Goal: Information Seeking & Learning: Learn about a topic

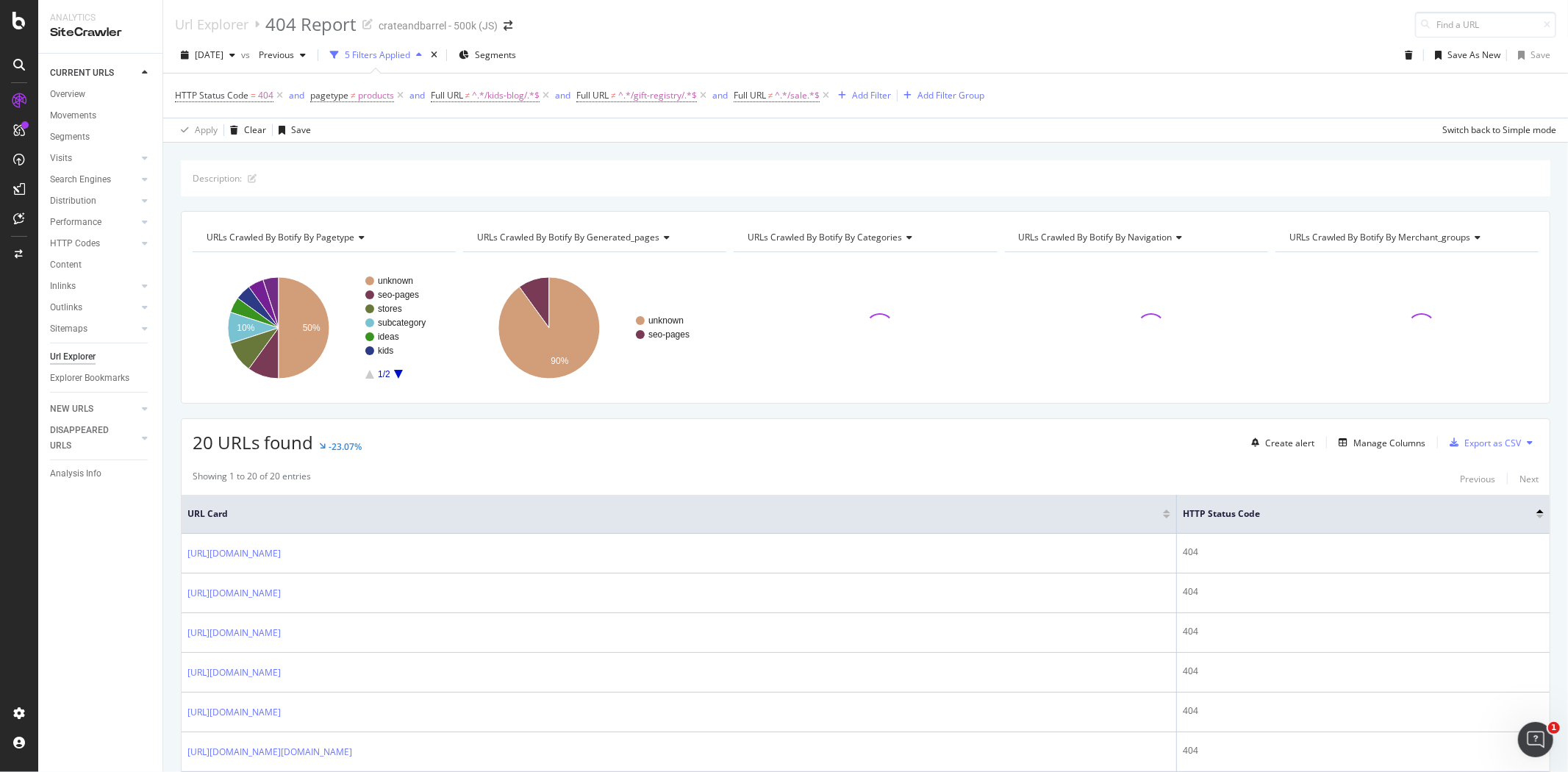
drag, startPoint x: 629, startPoint y: 0, endPoint x: 691, endPoint y: 420, distance: 424.6
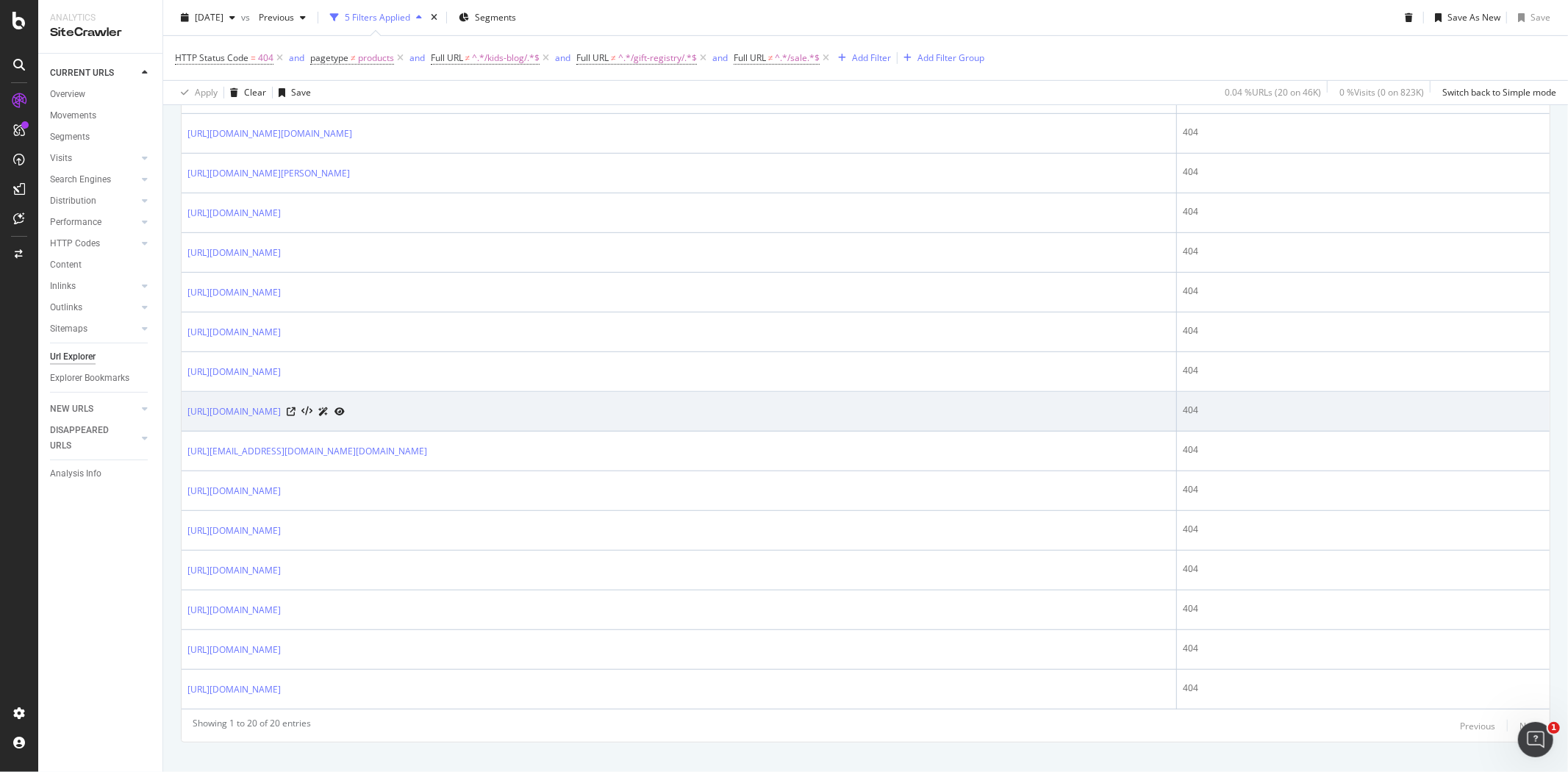
scroll to position [643, 0]
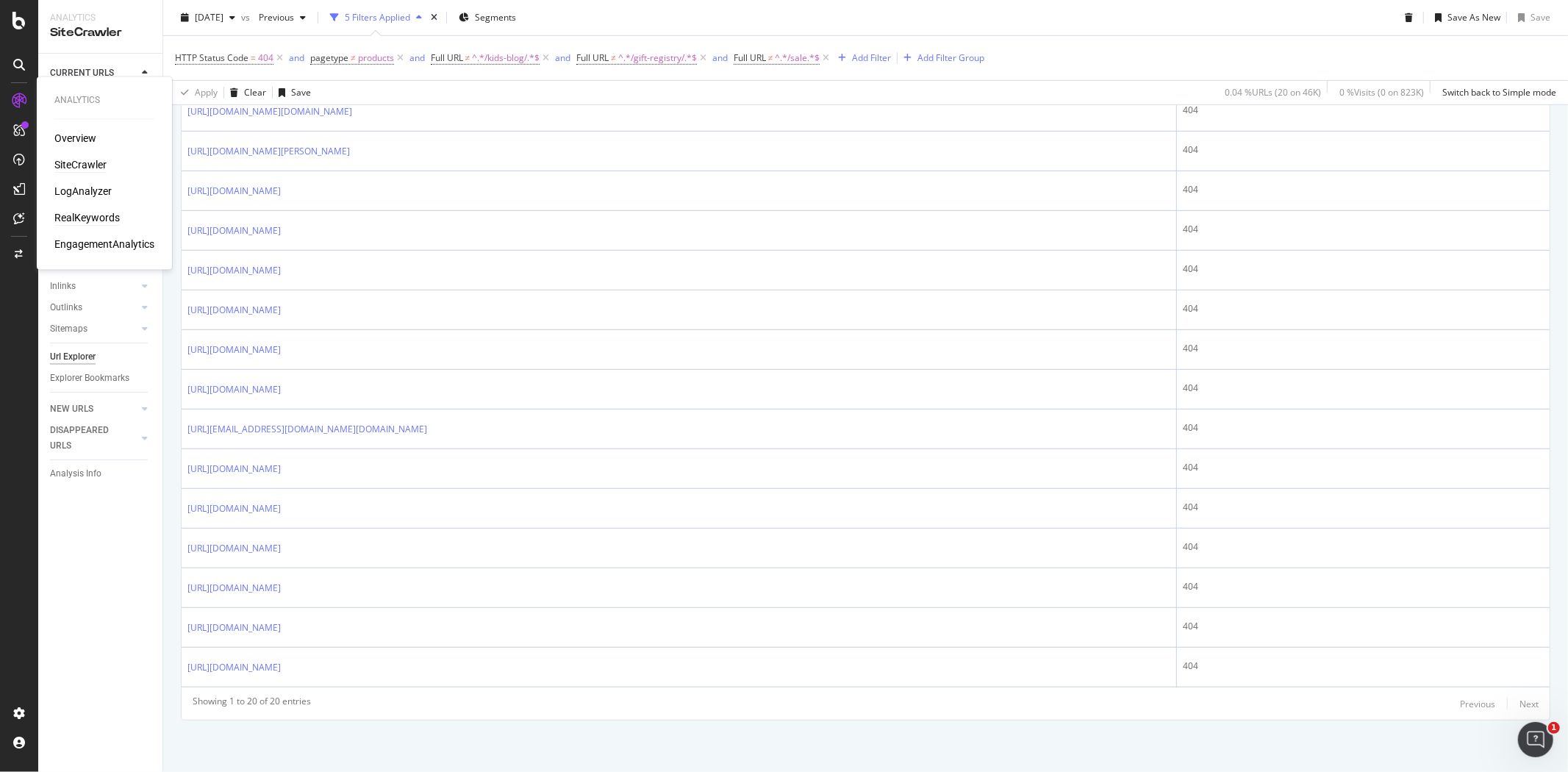
click at [84, 215] on div "RealKeywords" at bounding box center [87, 218] width 66 height 15
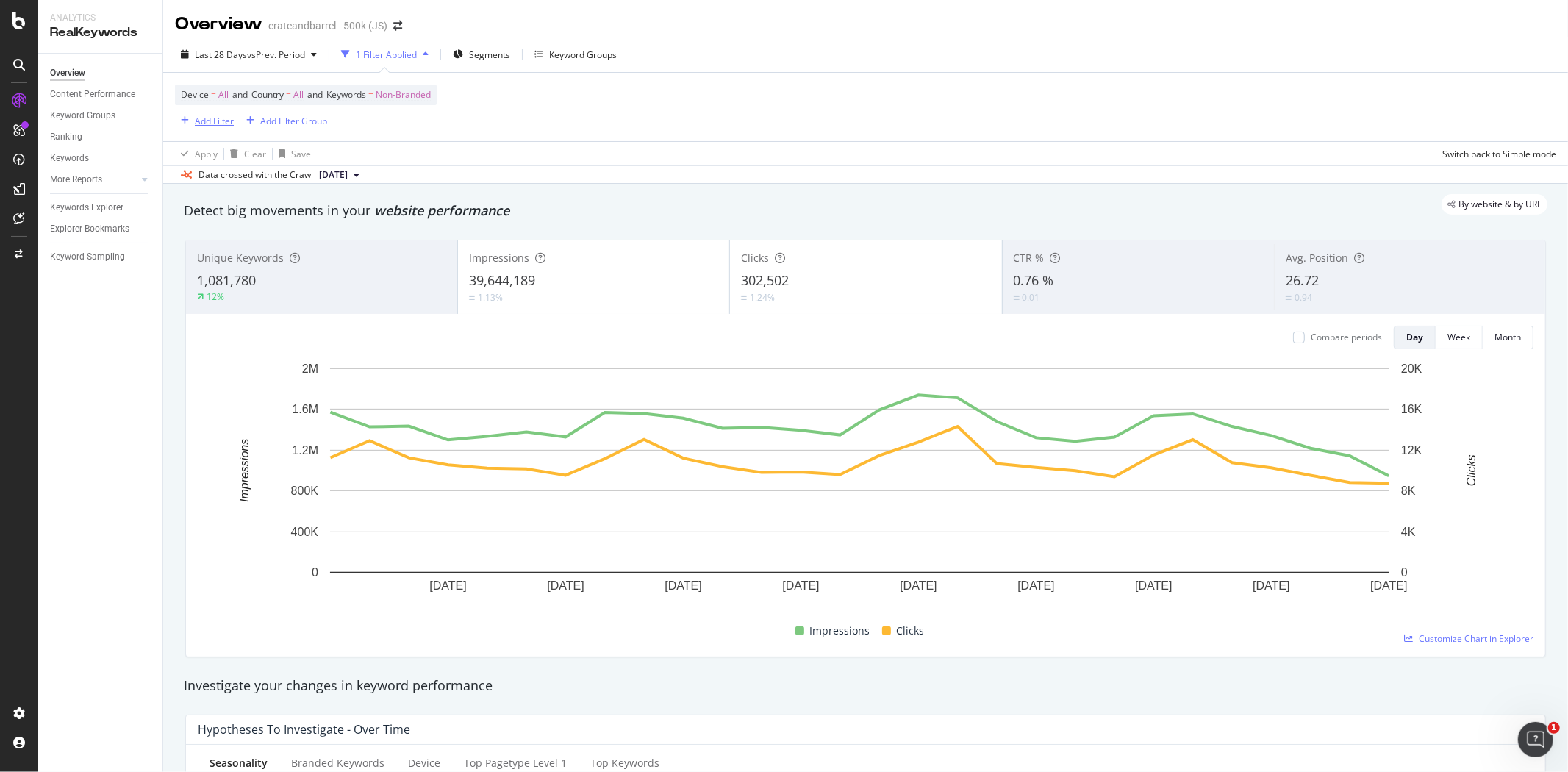
click at [188, 127] on div "Add Filter" at bounding box center [204, 121] width 59 height 16
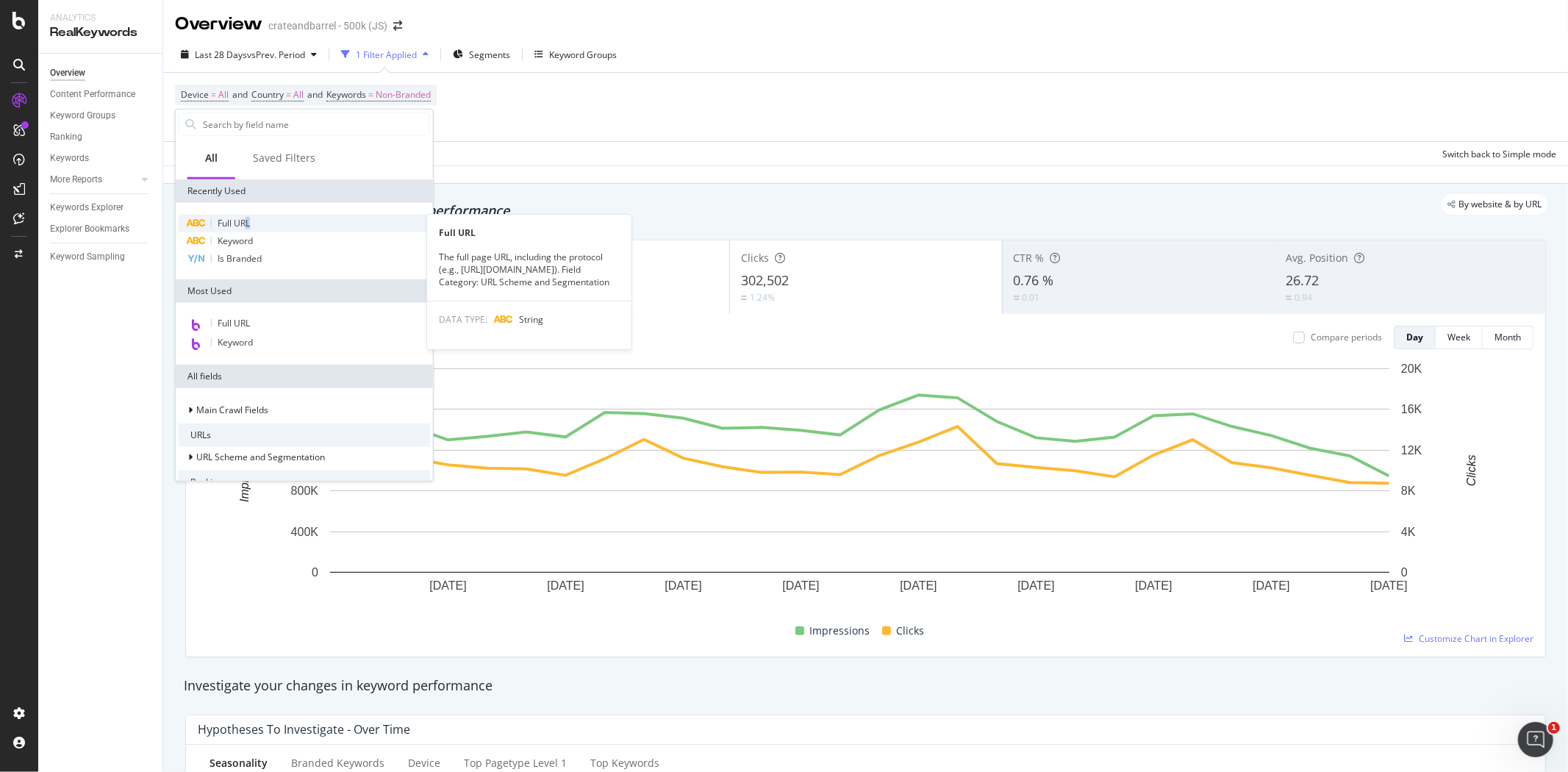
click at [249, 222] on span "Full URL" at bounding box center [233, 222] width 32 height 12
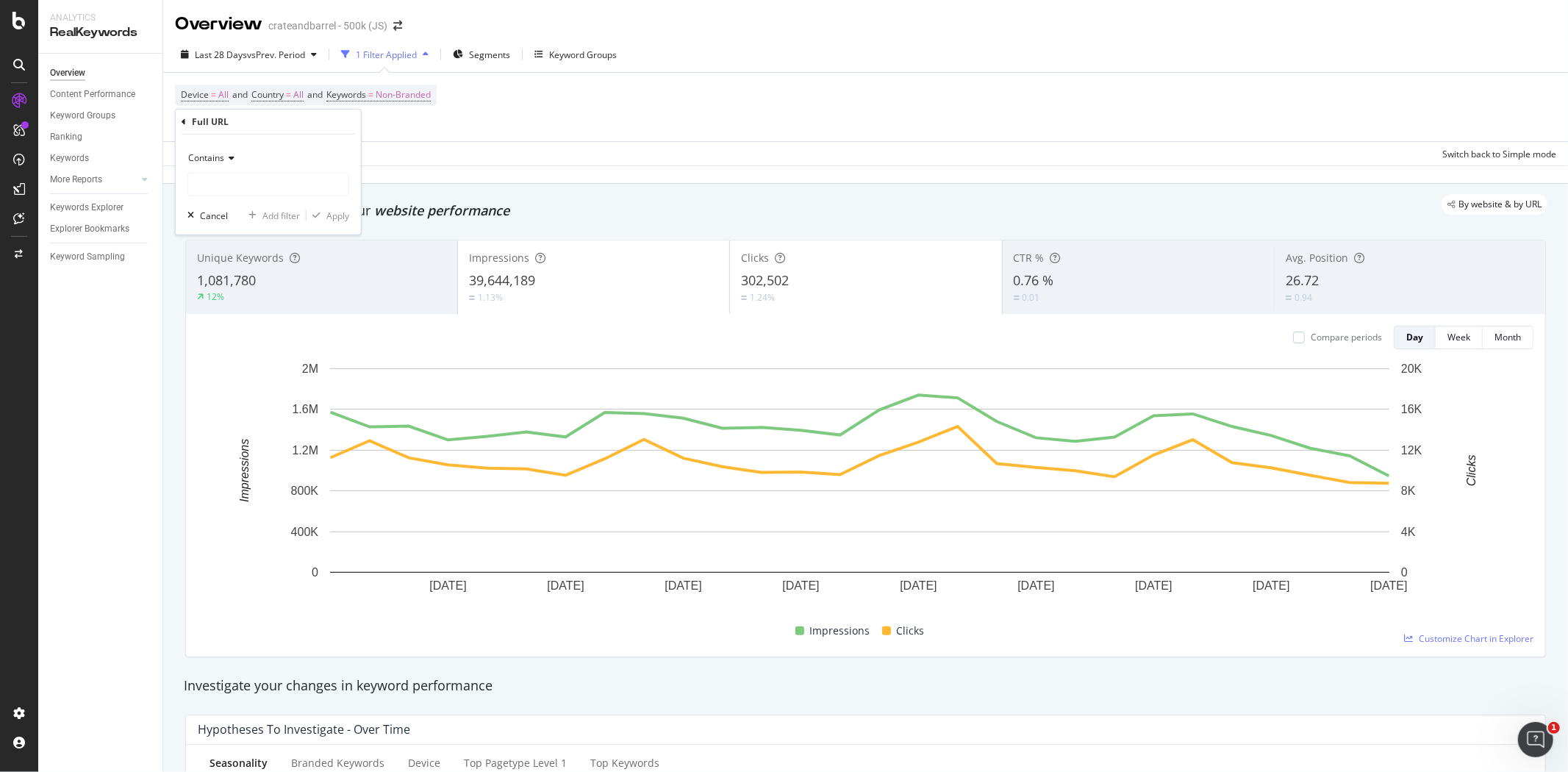
click at [231, 160] on icon at bounding box center [229, 158] width 11 height 9
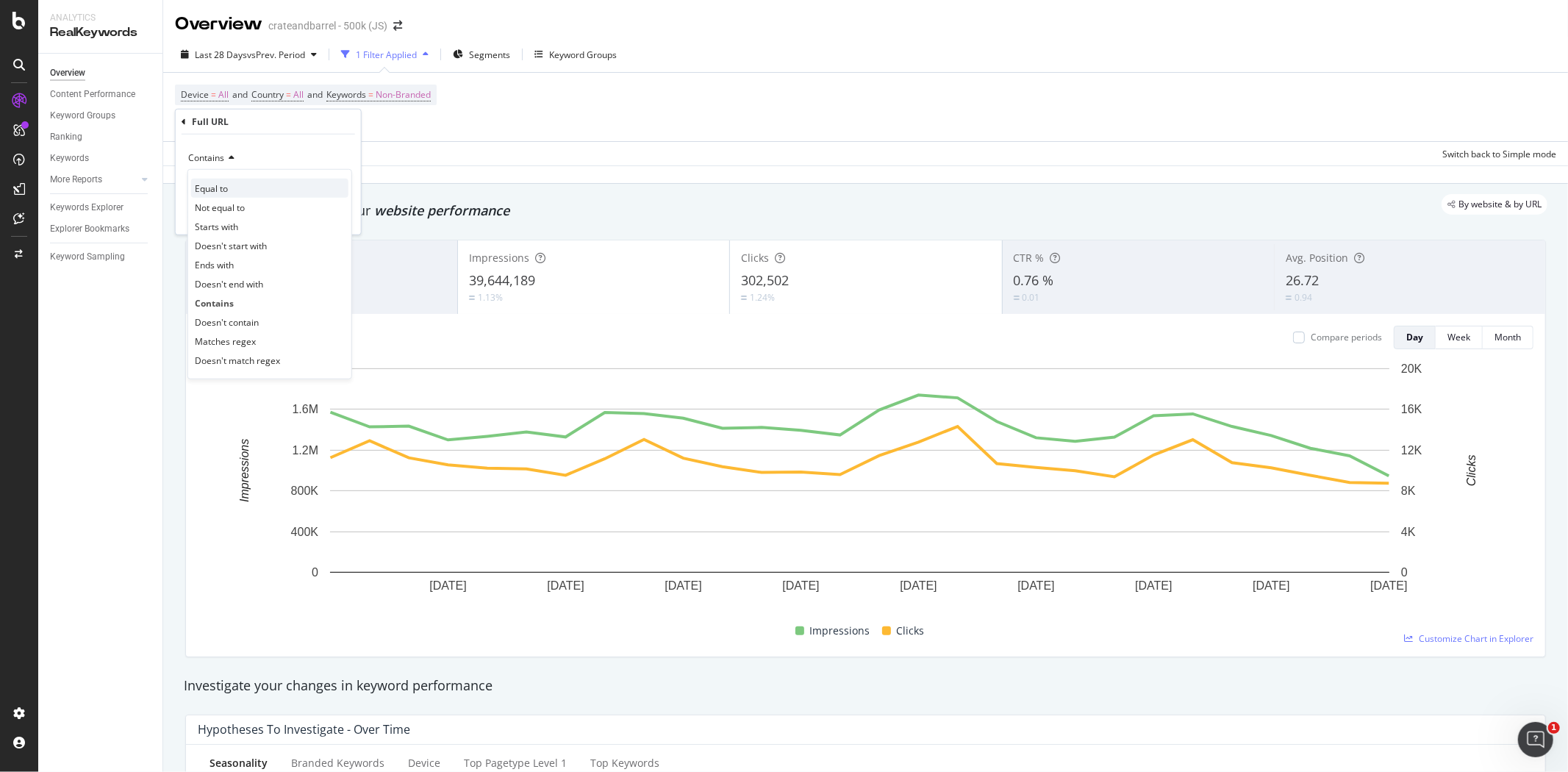
click at [236, 187] on div "Equal to" at bounding box center [270, 188] width 158 height 19
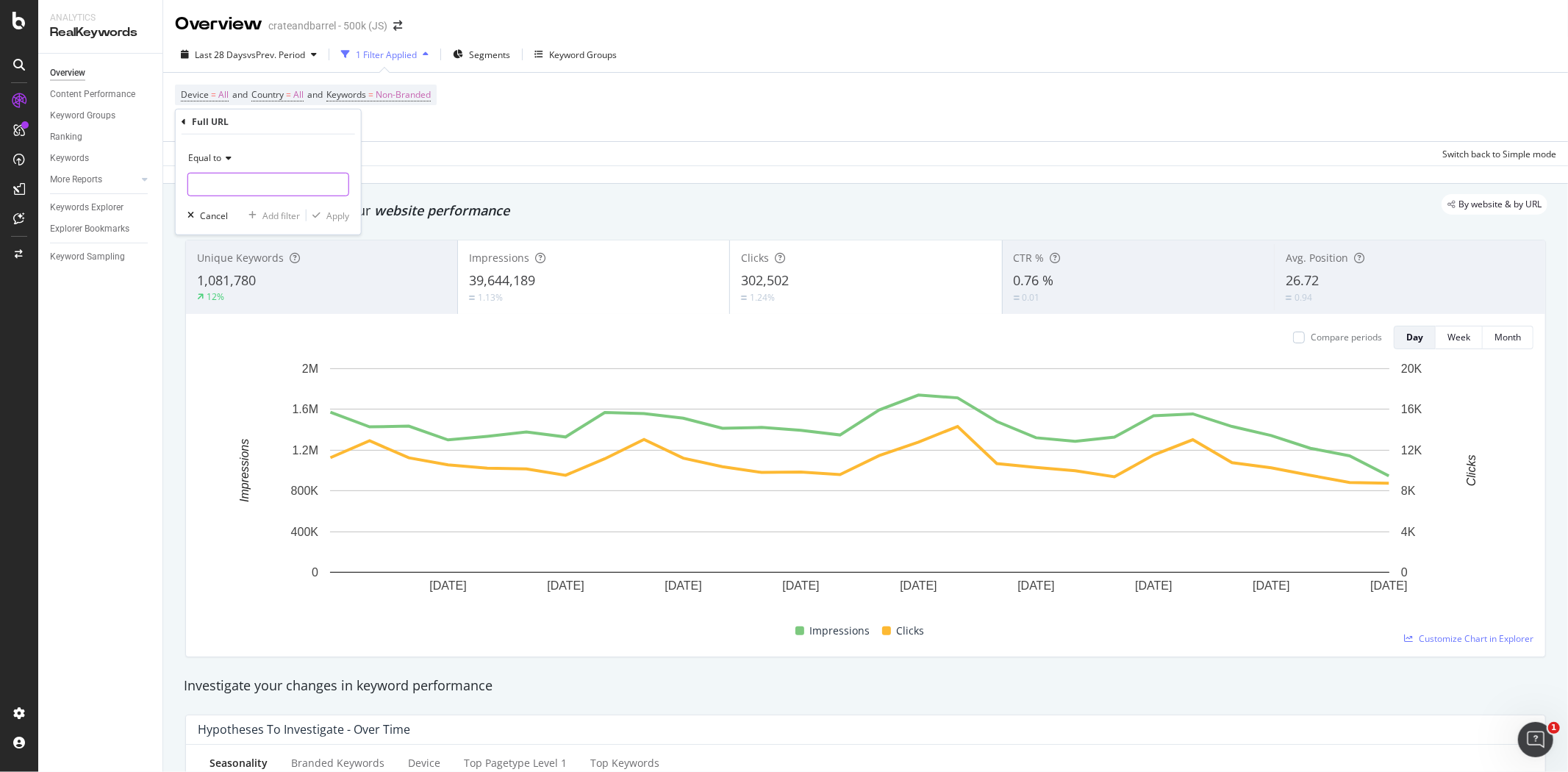
click at [241, 185] on input "text" at bounding box center [267, 185] width 160 height 24
paste input "/decorating-and-accessories/wall-decor/"
type input "/decorating-and-accessories/wall-decor/"
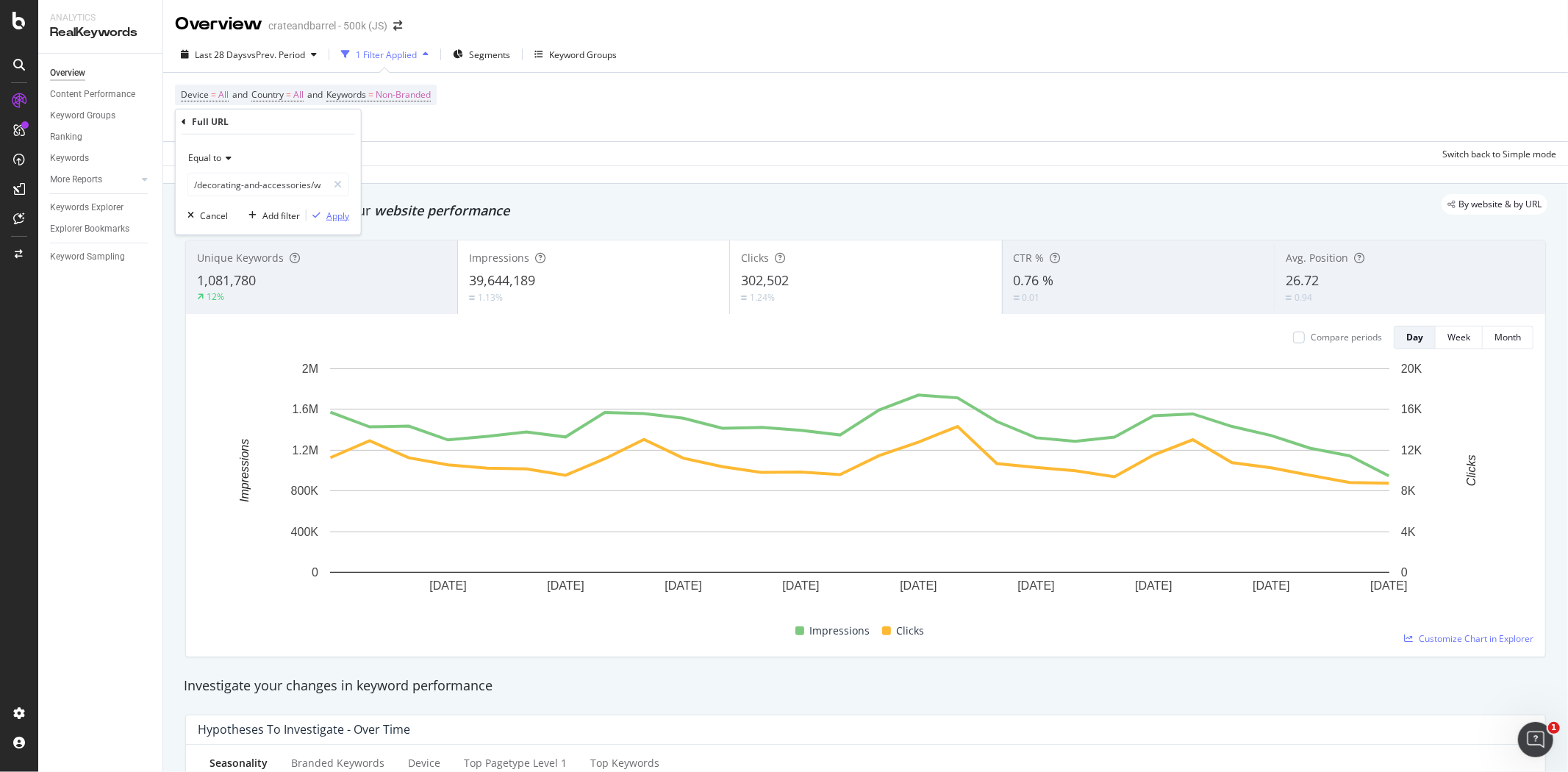
click at [327, 212] on div "Apply" at bounding box center [338, 214] width 23 height 12
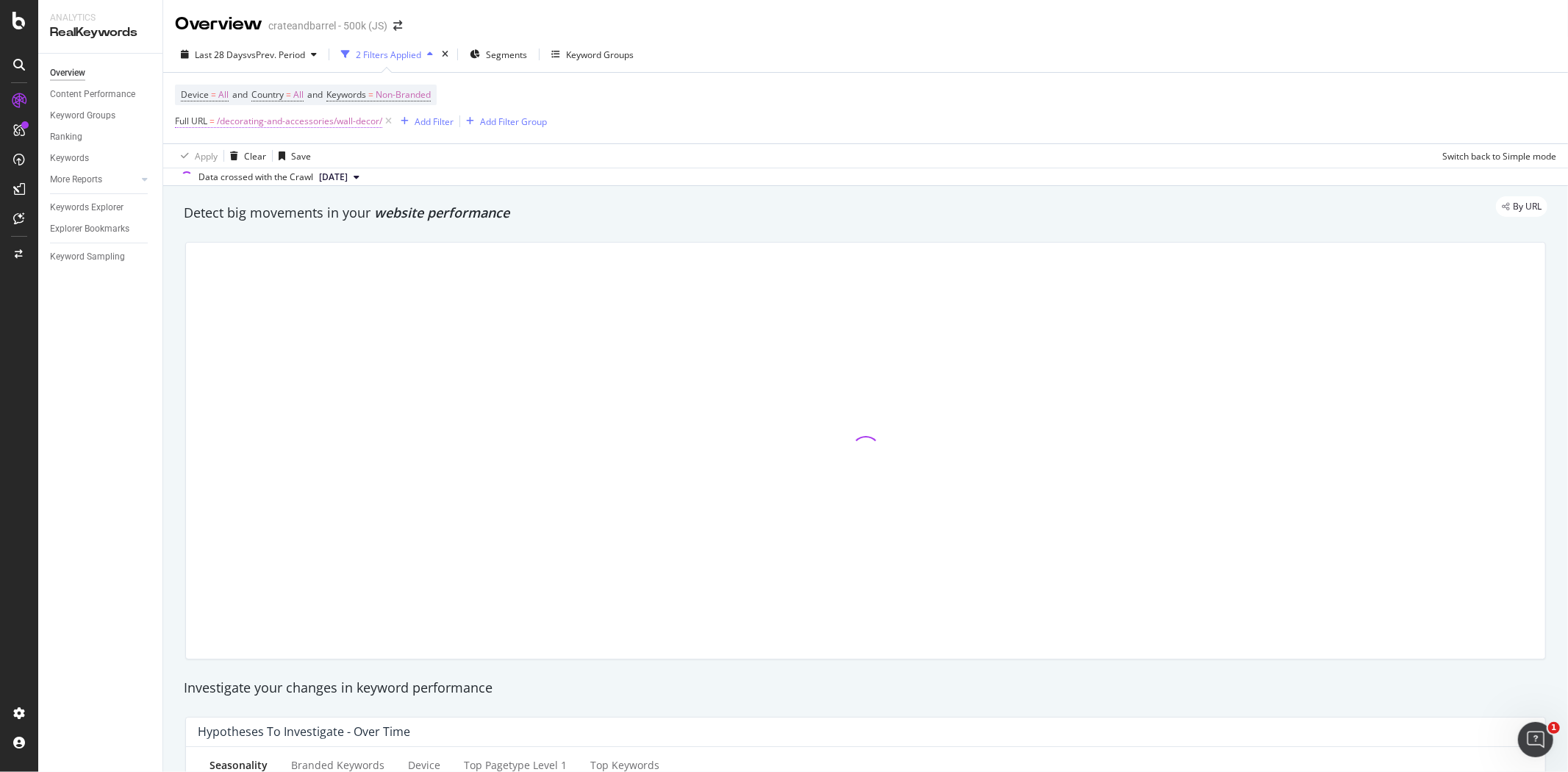
click at [277, 128] on span "/decorating-and-accessories/wall-decor/" at bounding box center [299, 121] width 166 height 21
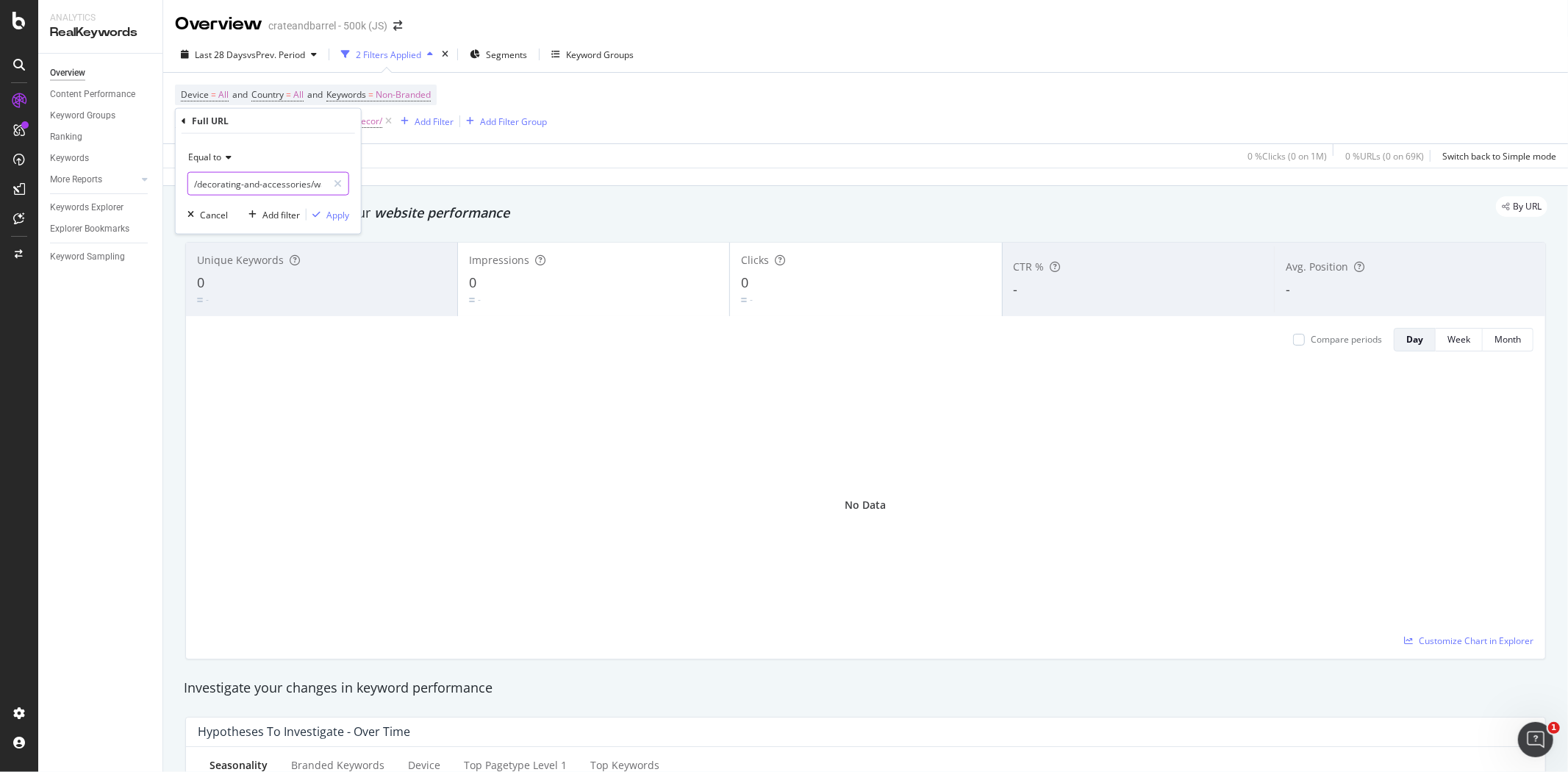
click at [258, 185] on input "/decorating-and-accessories/wall-decor/" at bounding box center [257, 184] width 139 height 24
paste input "[URL][DOMAIN_NAME]"
type input "[URL][DOMAIN_NAME]"
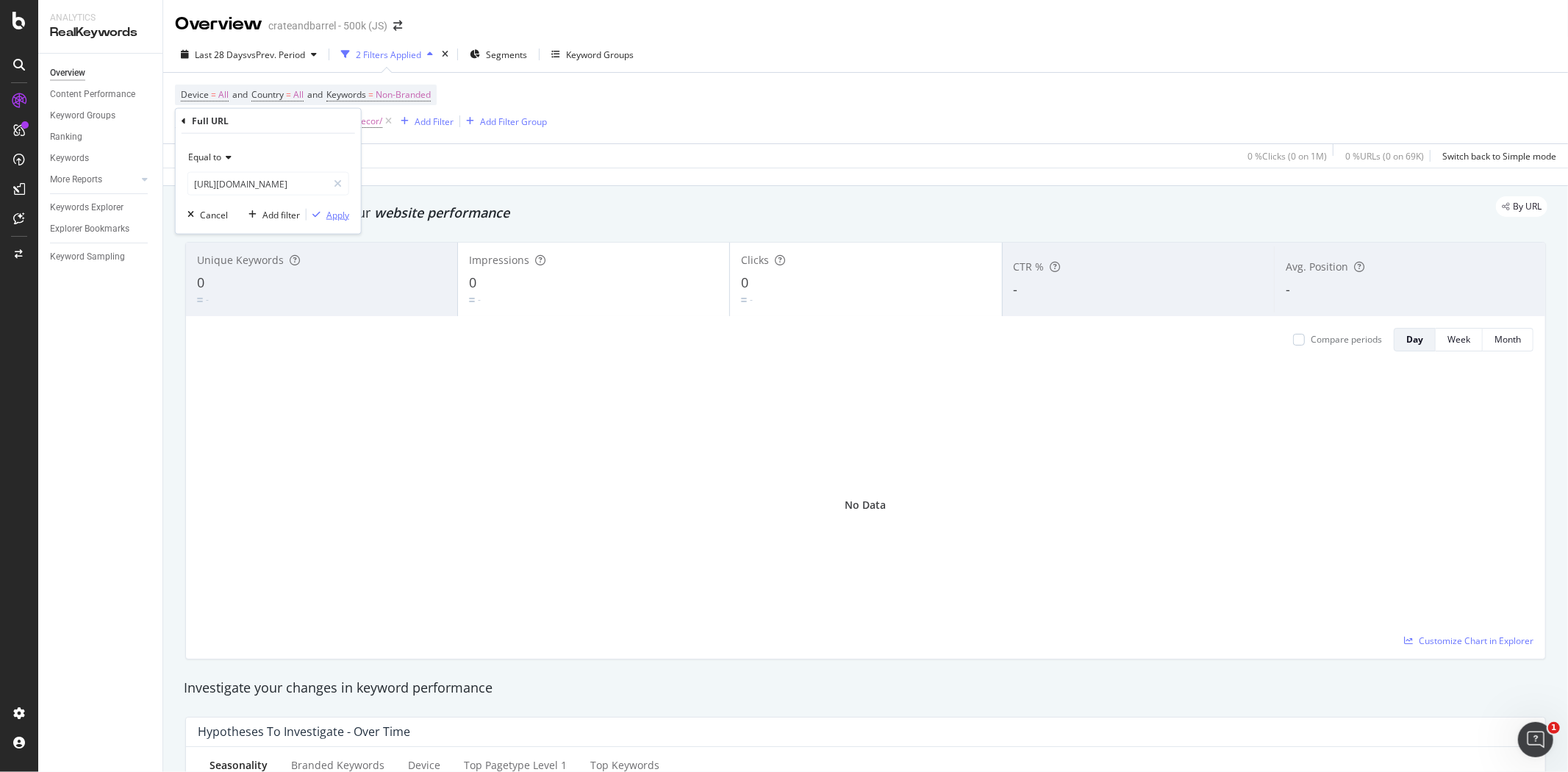
click at [331, 214] on div "Apply" at bounding box center [338, 214] width 23 height 12
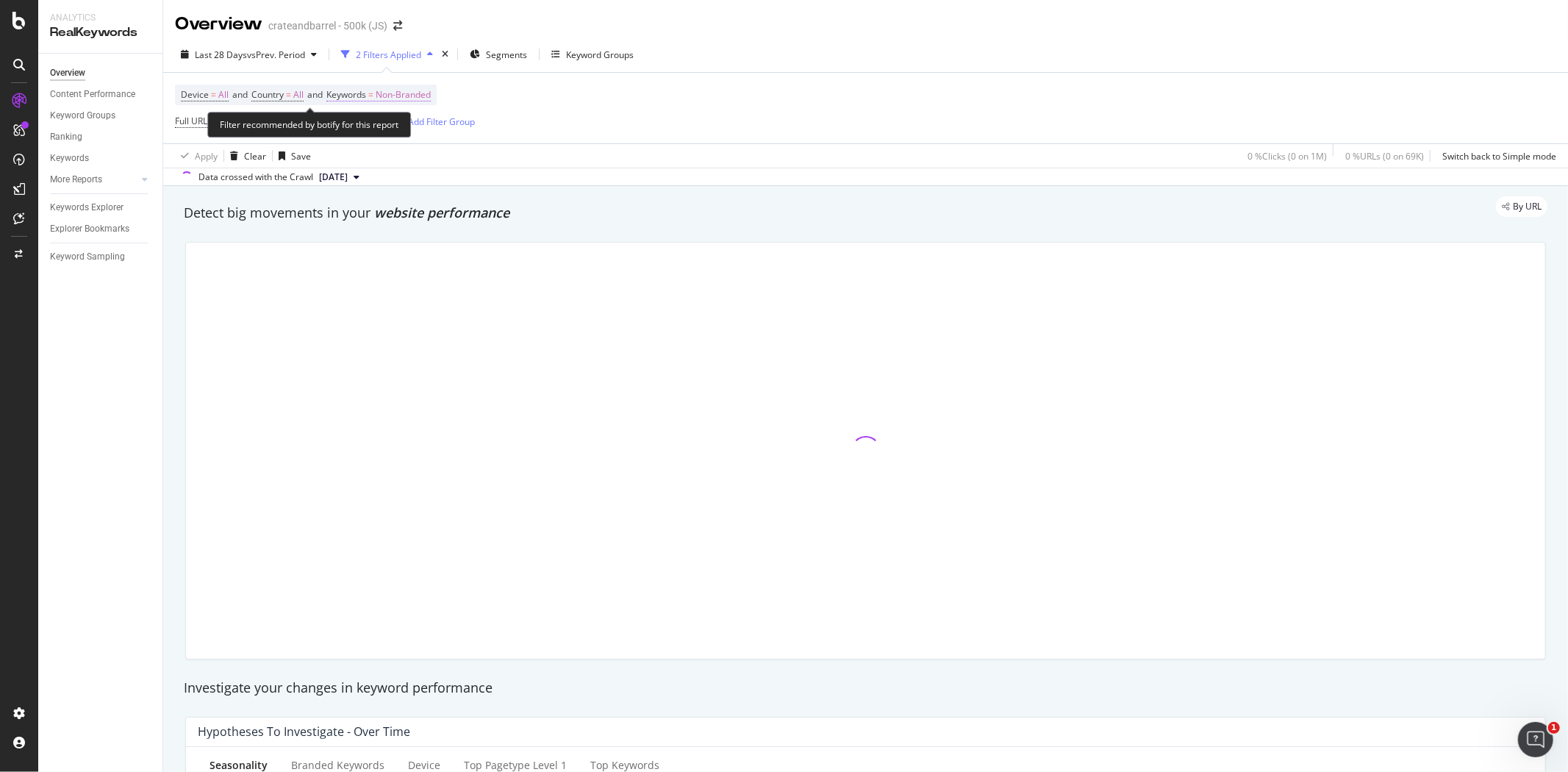
click at [394, 92] on span "Non-Branded" at bounding box center [403, 94] width 55 height 21
click at [377, 116] on div "Non-Branded Cancel Add filter Apply" at bounding box center [429, 144] width 185 height 74
click at [378, 126] on span "Non-Branded" at bounding box center [379, 130] width 61 height 12
drag, startPoint x: 395, startPoint y: 130, endPoint x: 398, endPoint y: 140, distance: 10.4
click at [397, 130] on span "Non-Branded" at bounding box center [379, 130] width 61 height 12
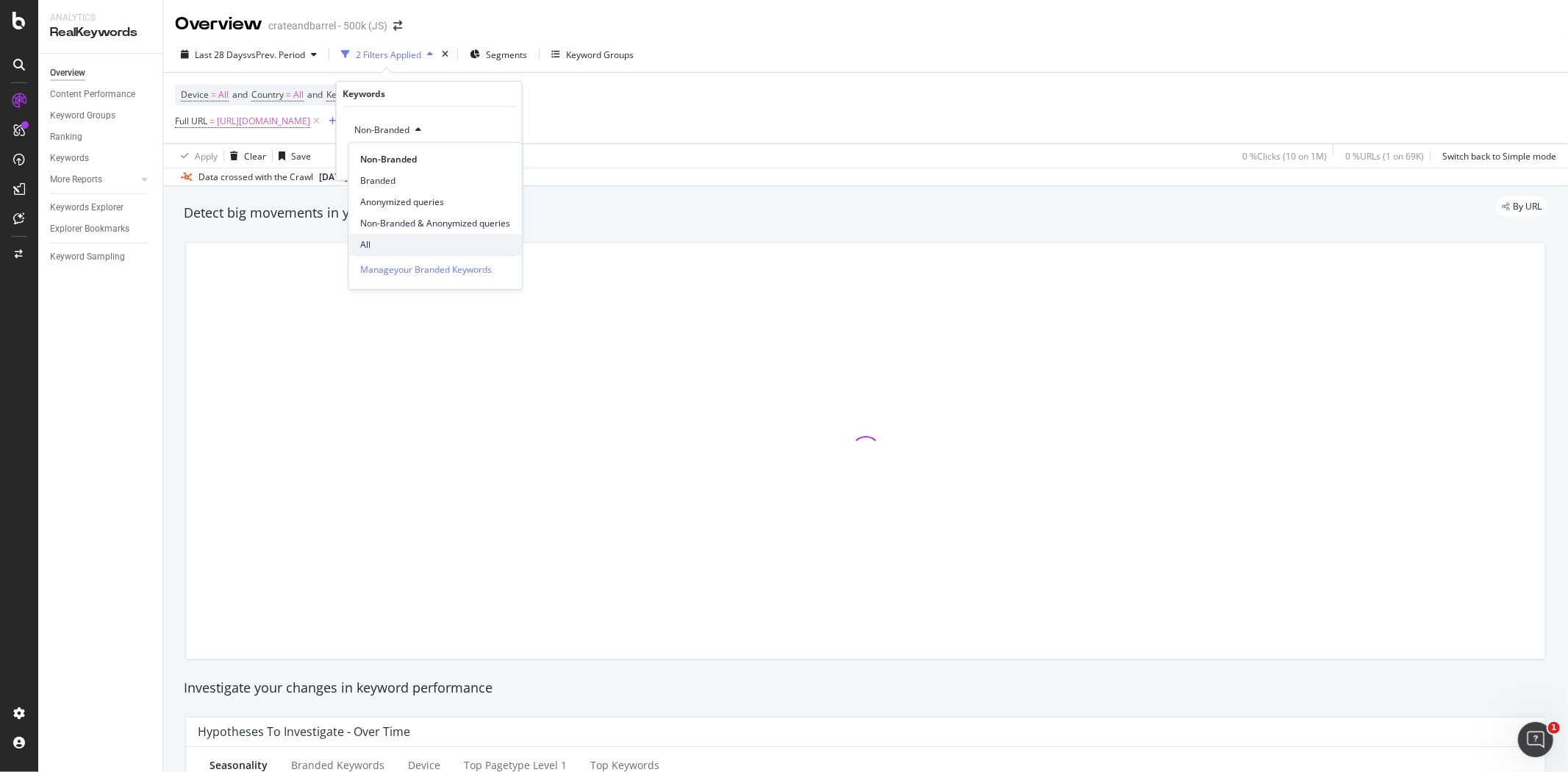
click at [394, 237] on div "All" at bounding box center [435, 244] width 173 height 21
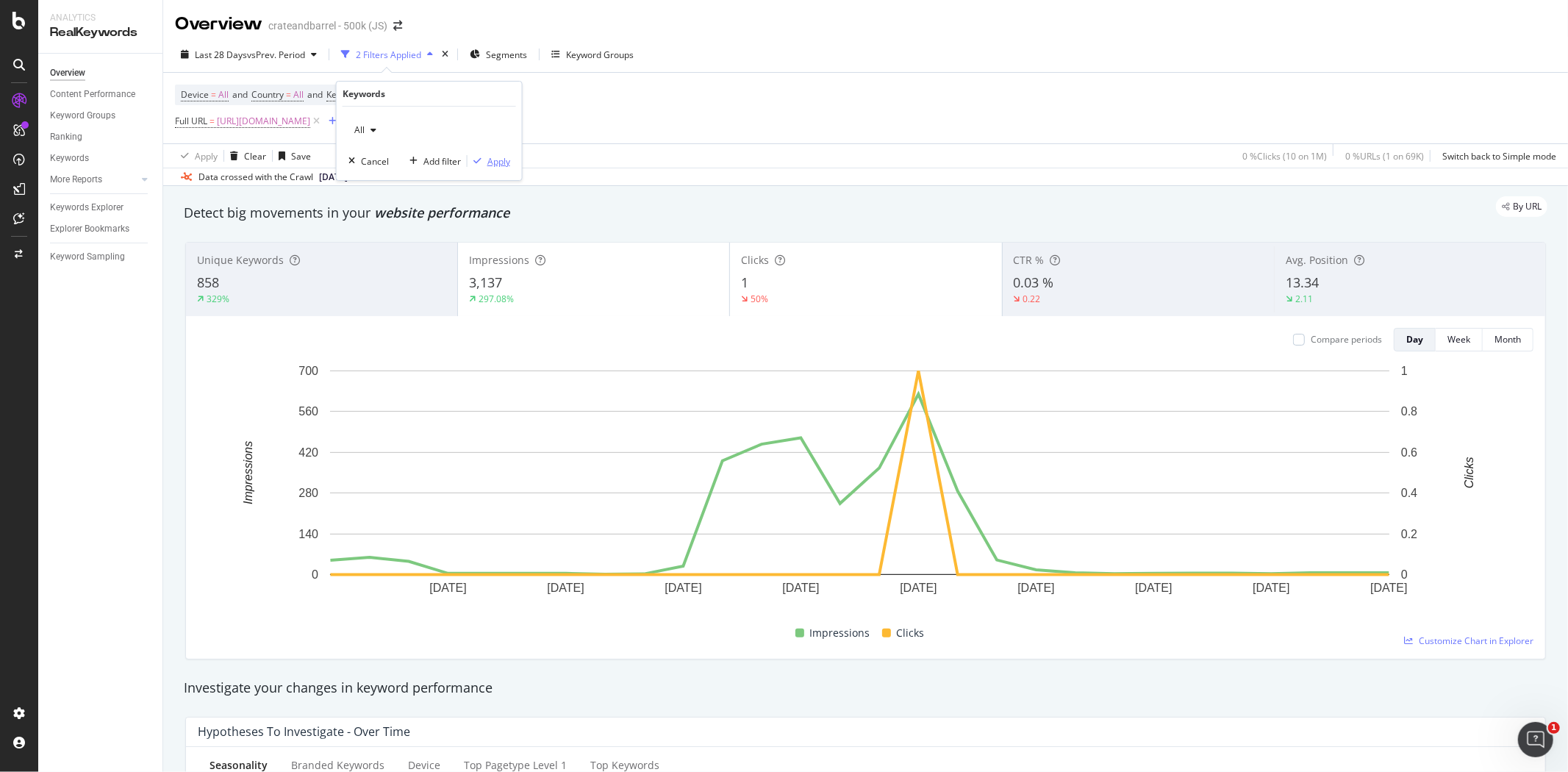
click at [490, 157] on div "Apply" at bounding box center [499, 161] width 23 height 12
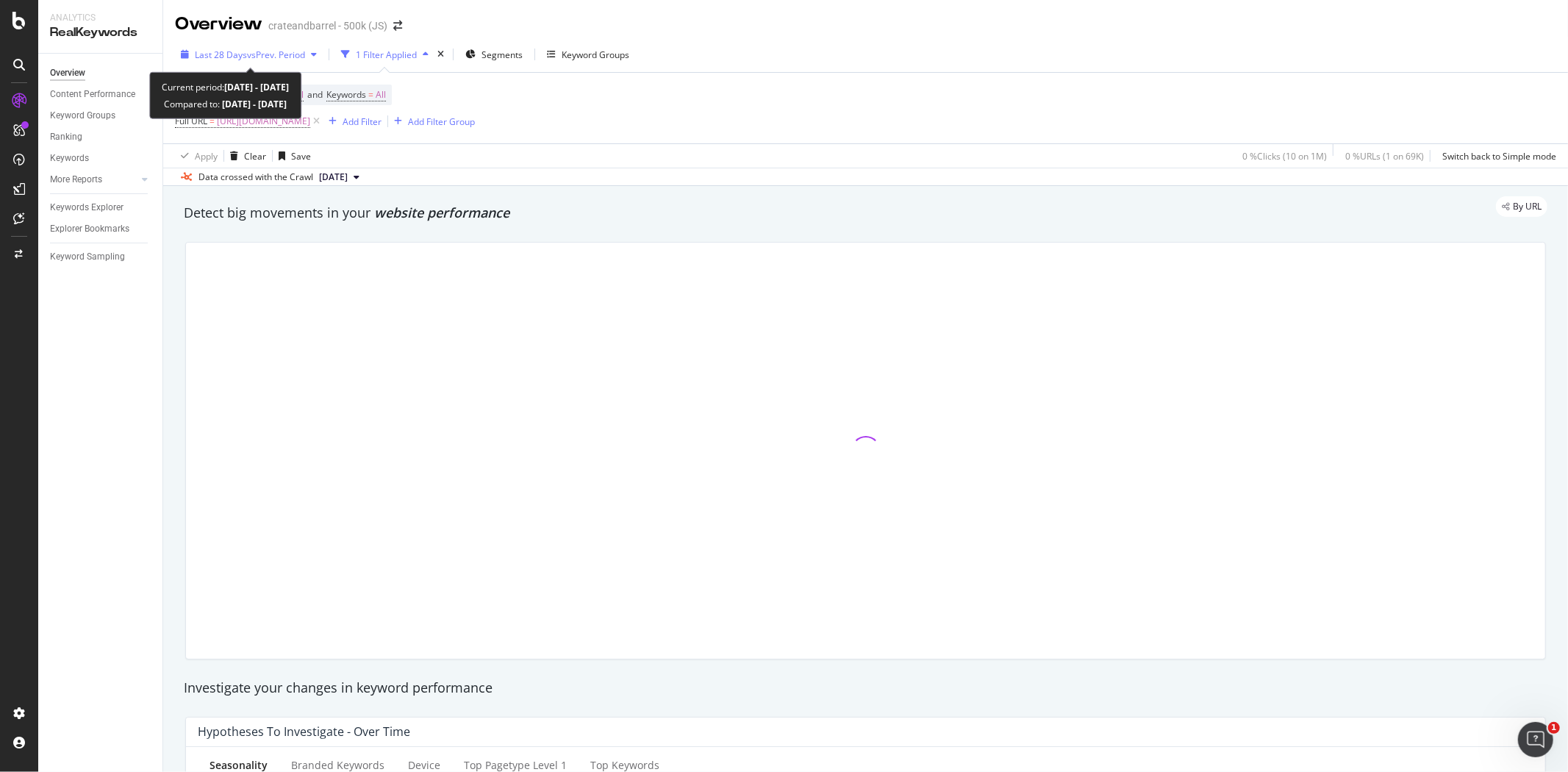
click at [259, 62] on div "Last 28 Days vs Prev. Period" at bounding box center [249, 54] width 148 height 22
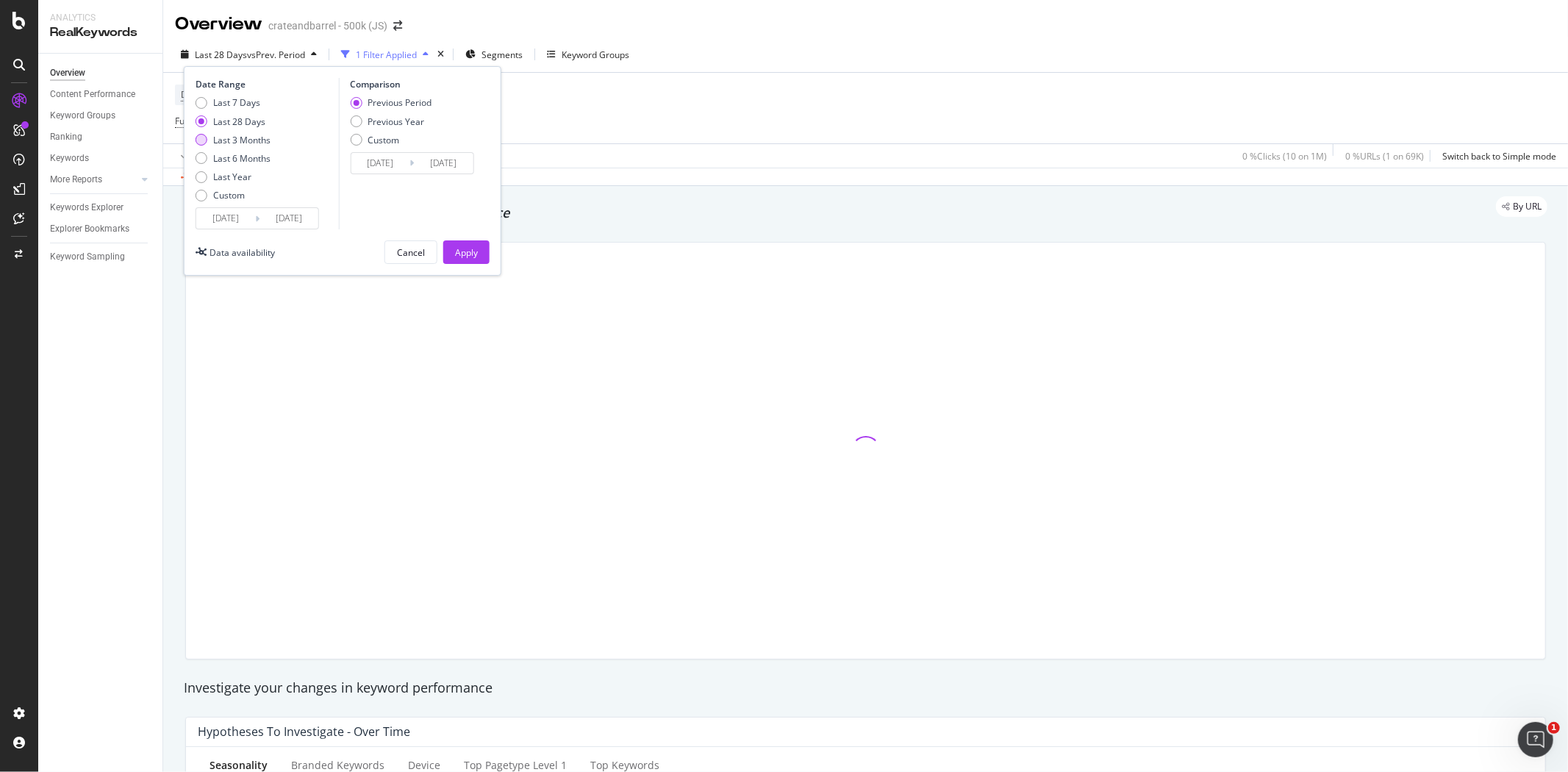
click at [256, 138] on div "Last 3 Months" at bounding box center [242, 139] width 57 height 12
type input "[DATE]"
drag, startPoint x: 455, startPoint y: 248, endPoint x: 522, endPoint y: 240, distance: 67.5
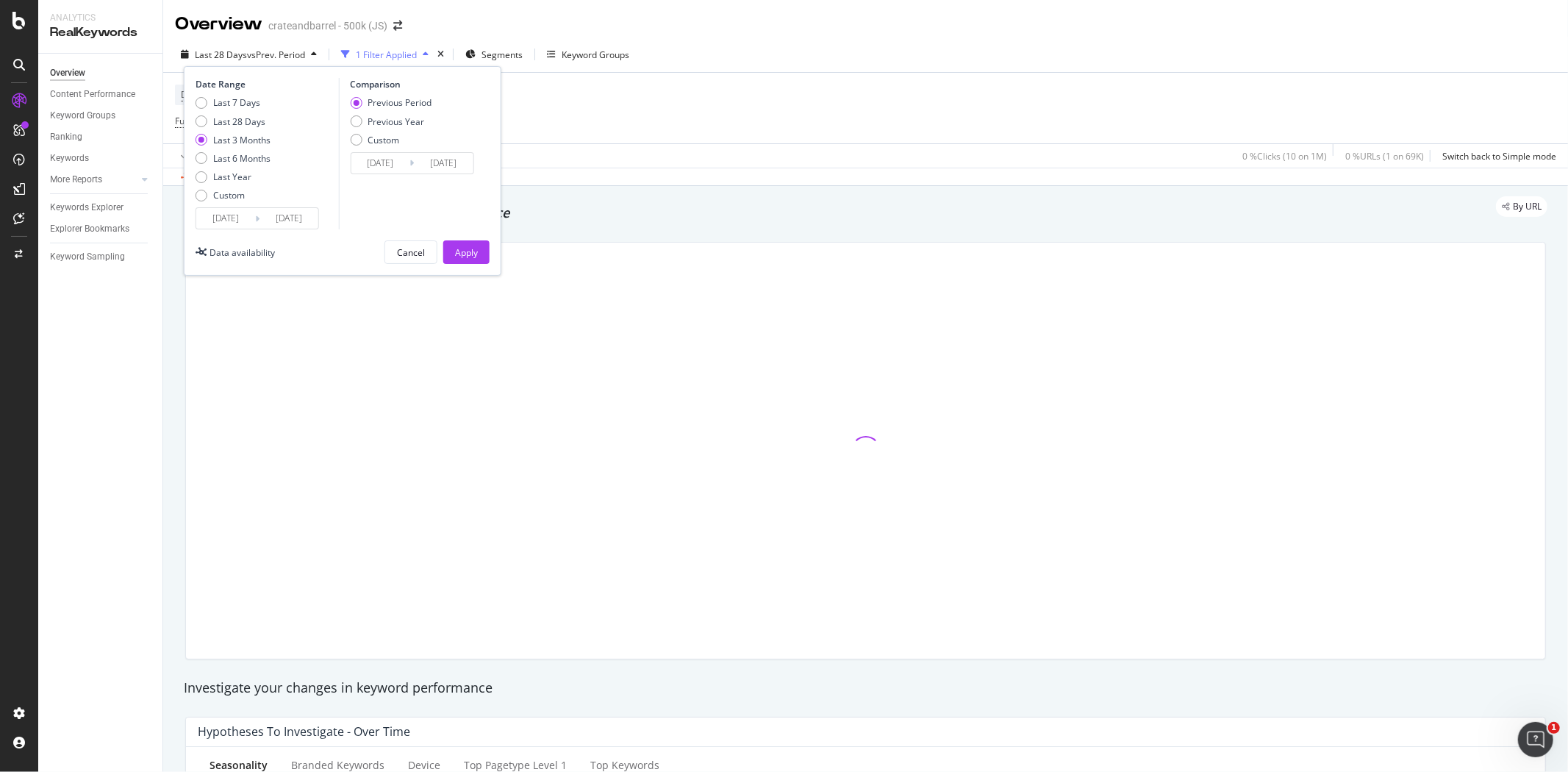
click at [455, 247] on div "Apply" at bounding box center [467, 252] width 23 height 12
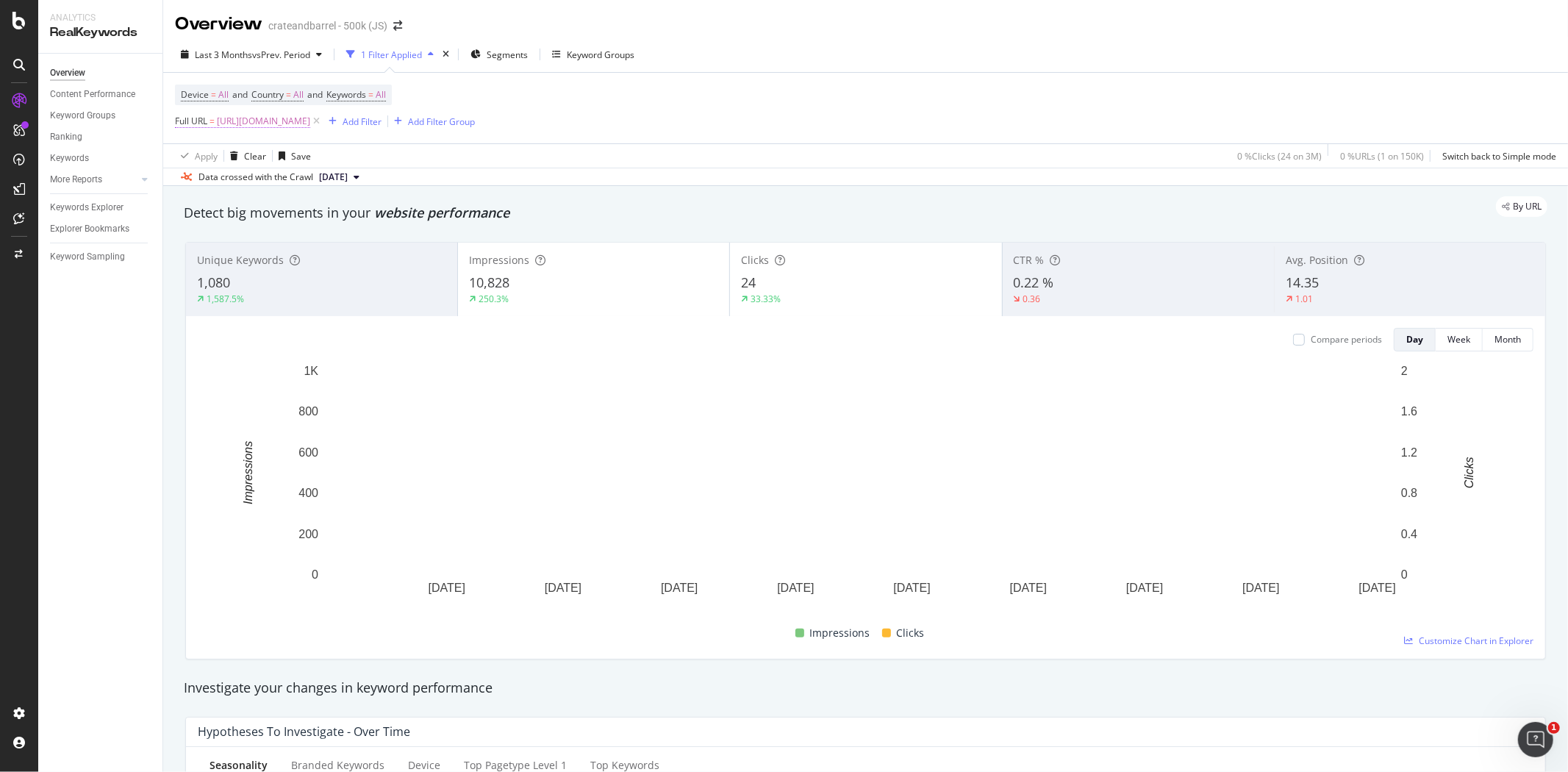
click at [310, 126] on span "[URL][DOMAIN_NAME]" at bounding box center [263, 121] width 94 height 21
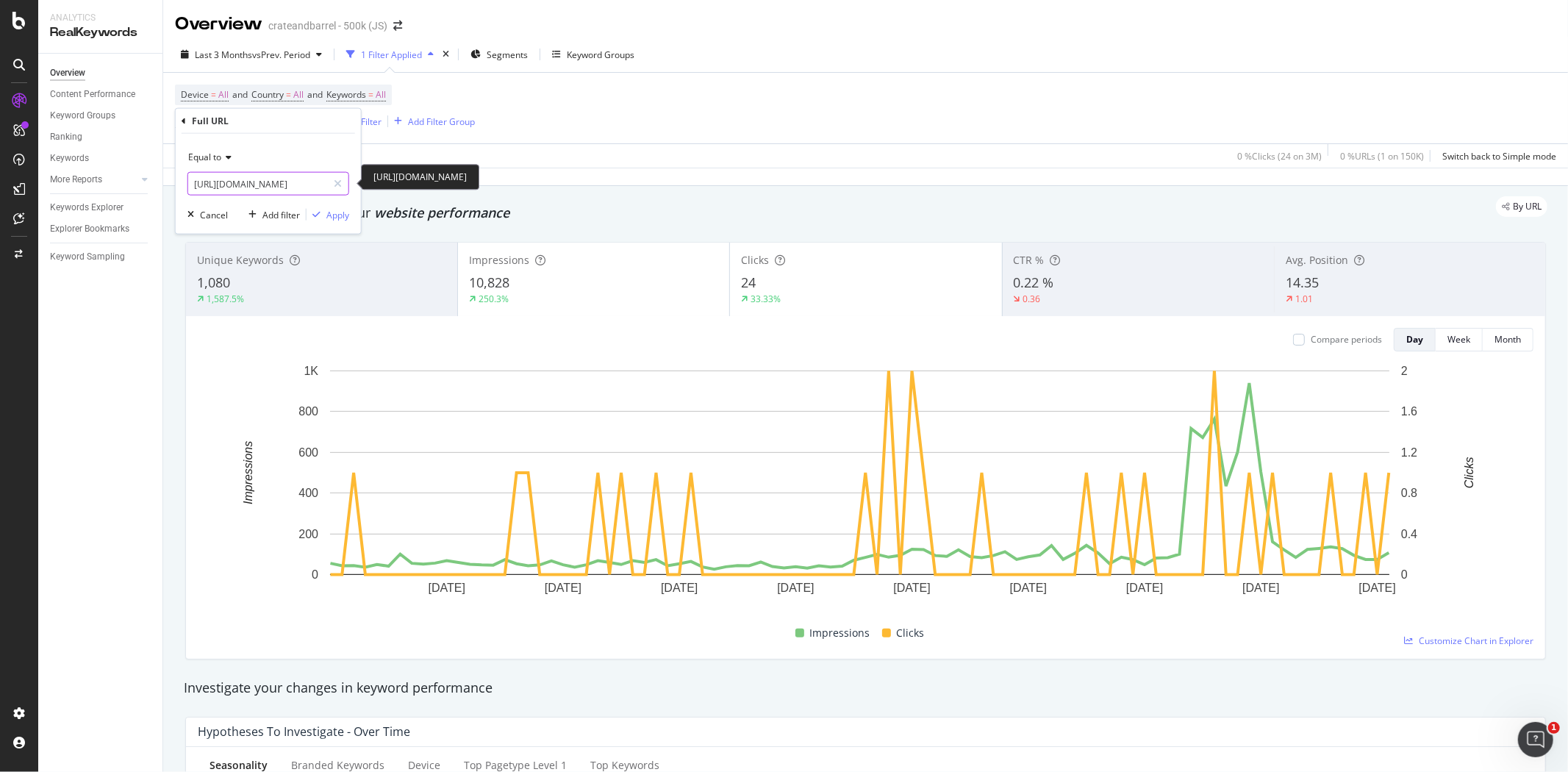
click at [258, 186] on input "[URL][DOMAIN_NAME]" at bounding box center [257, 184] width 139 height 24
paste input "all-wall-art-and-decor/1"
type input "[URL][DOMAIN_NAME]"
click at [338, 216] on div "Apply" at bounding box center [338, 214] width 23 height 12
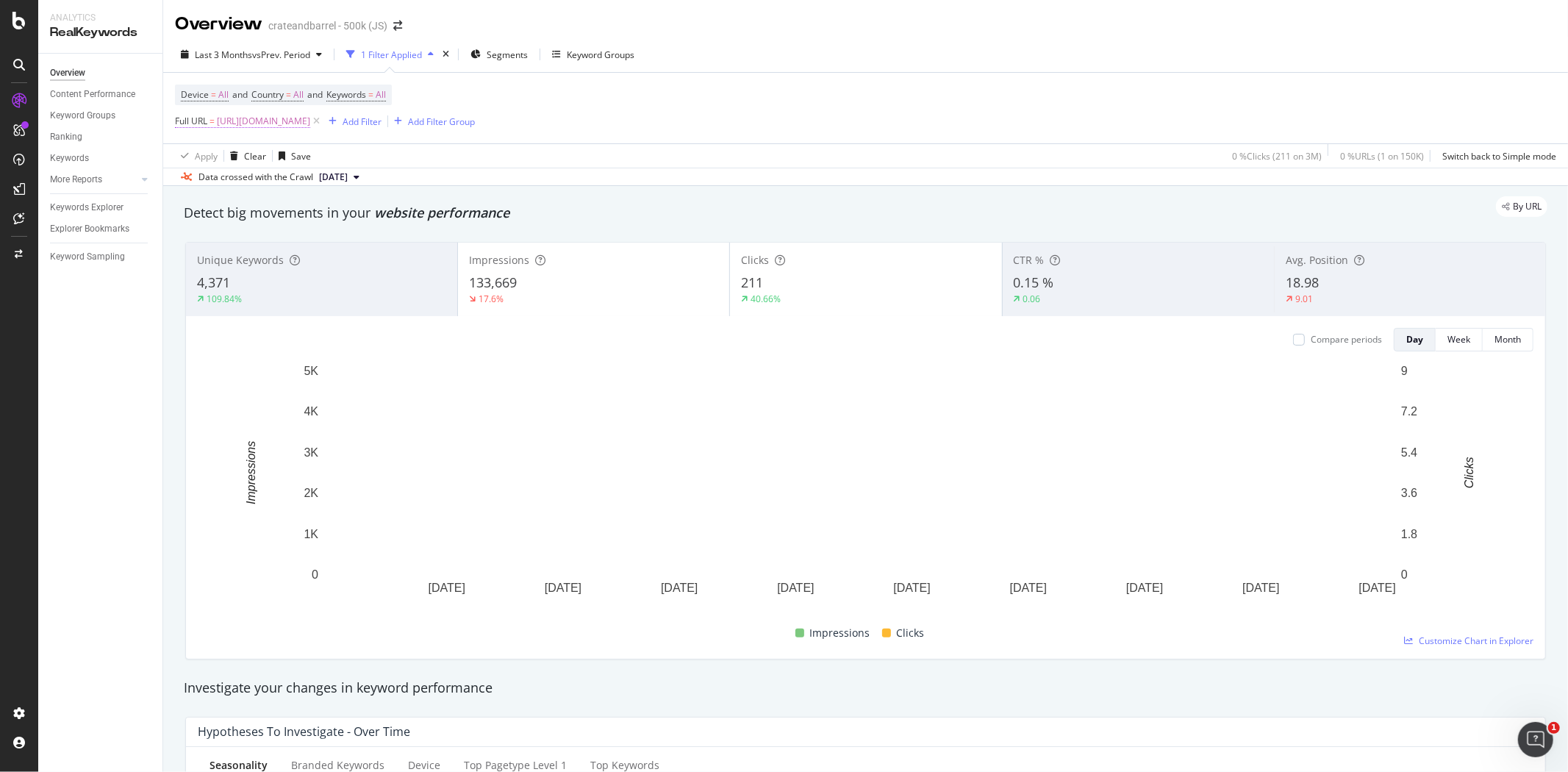
click at [297, 125] on span "[URL][DOMAIN_NAME]" at bounding box center [263, 121] width 94 height 21
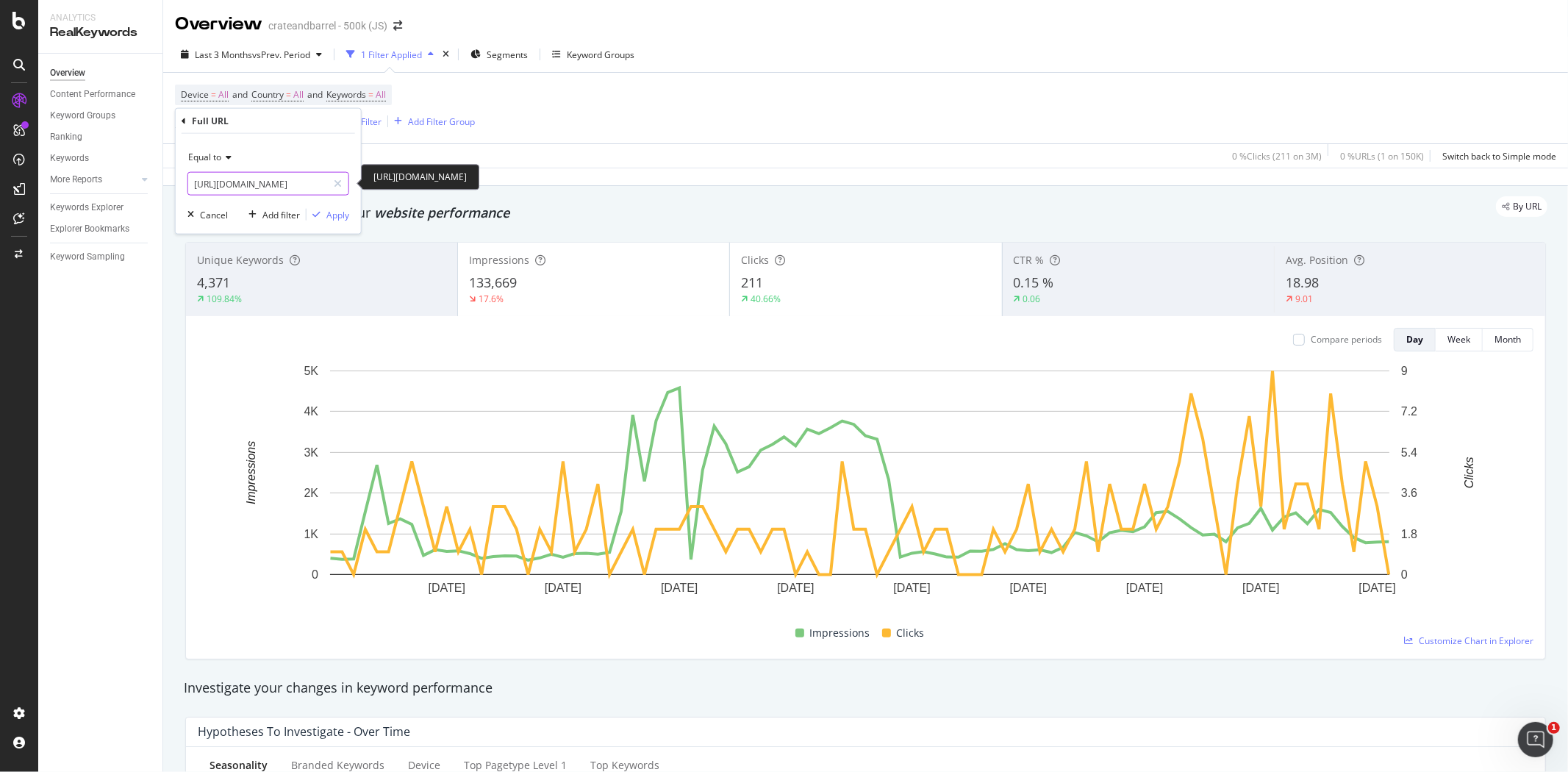
click at [274, 178] on input "[URL][DOMAIN_NAME]" at bounding box center [257, 184] width 139 height 24
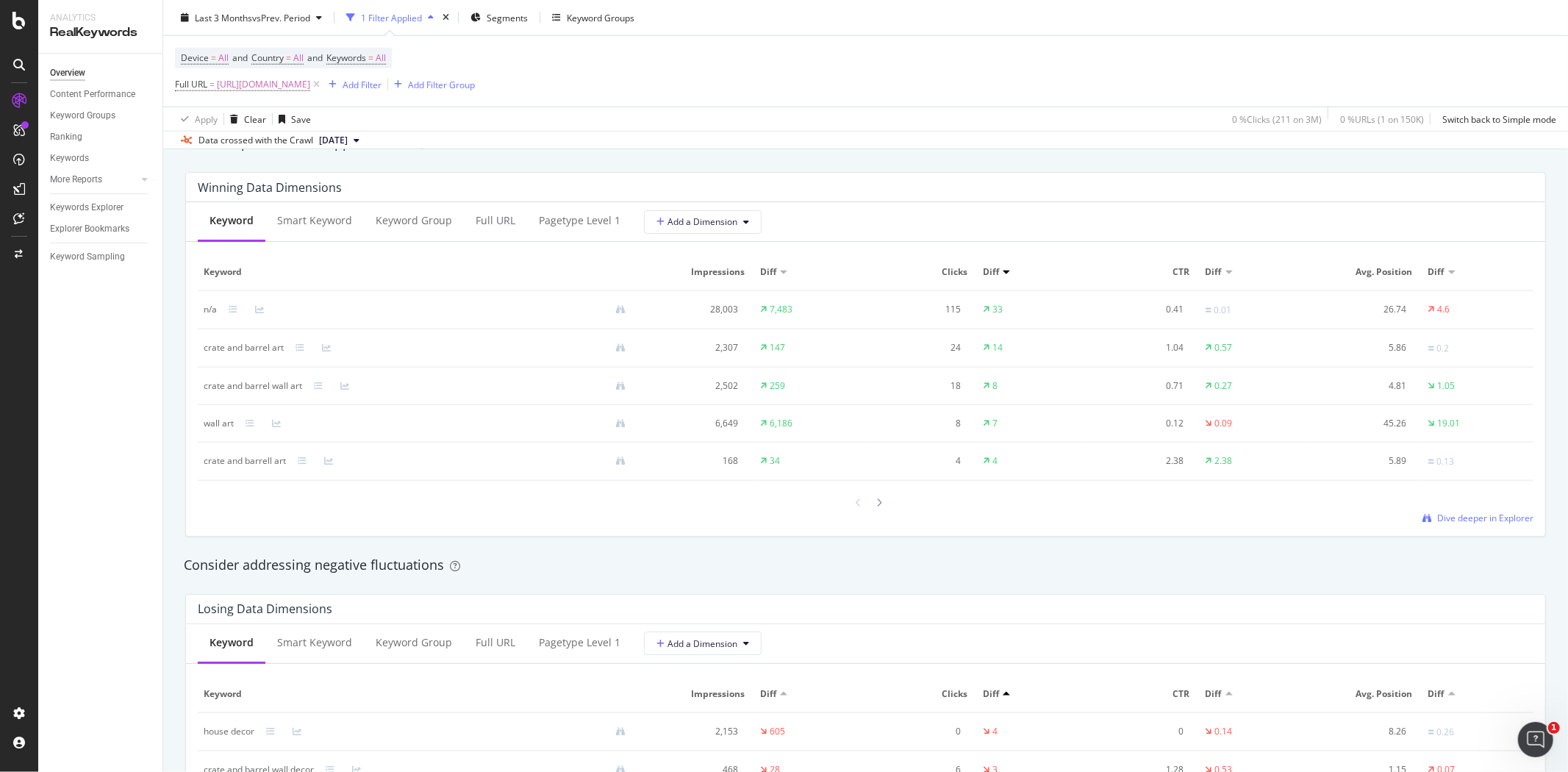
scroll to position [1306, 0]
click at [310, 81] on span "[URL][DOMAIN_NAME]" at bounding box center [263, 84] width 94 height 21
click at [299, 145] on input "[URL][DOMAIN_NAME]" at bounding box center [257, 147] width 139 height 24
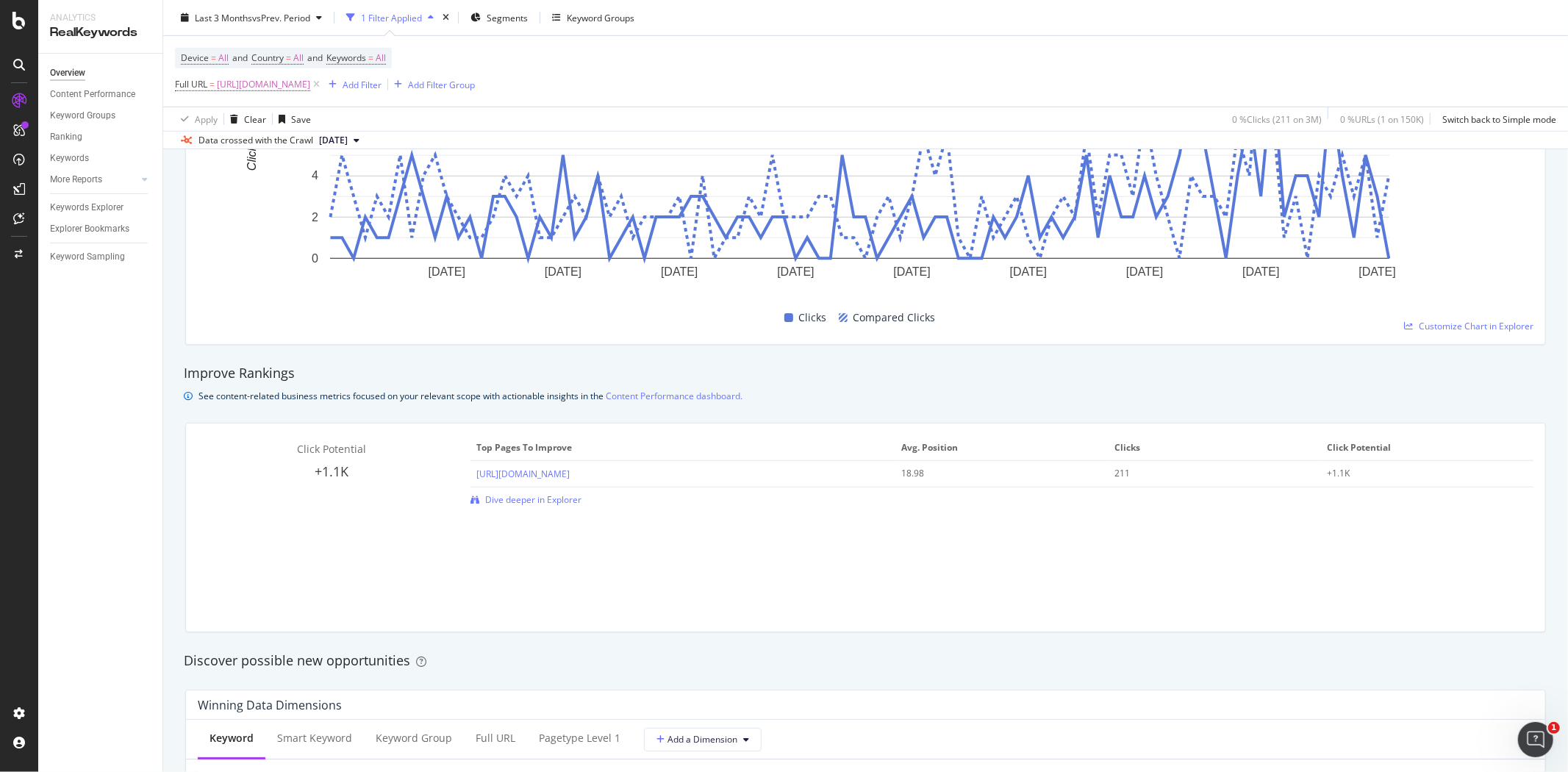
scroll to position [980, 0]
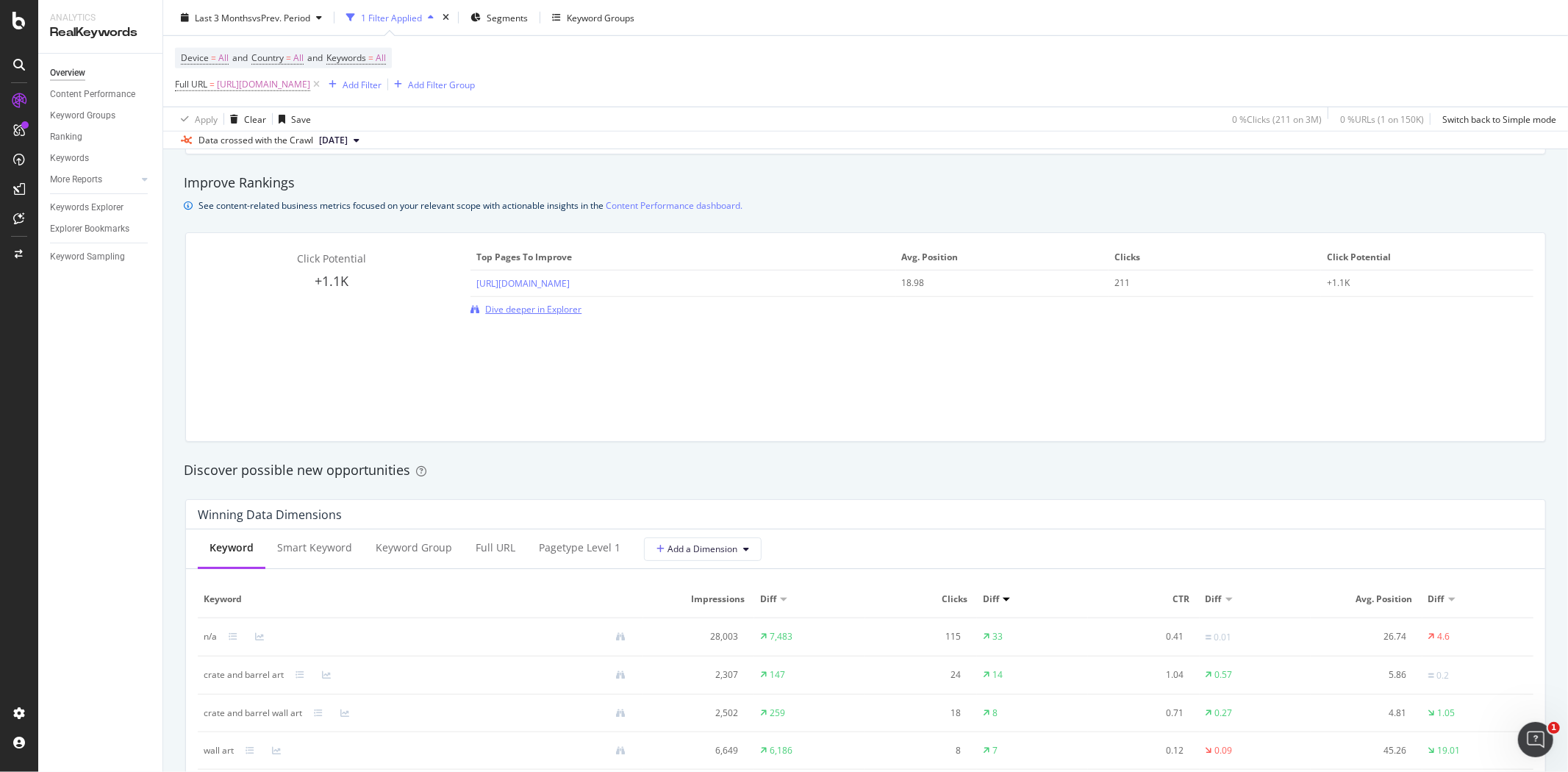
click at [569, 308] on span "Dive deeper in Explorer" at bounding box center [533, 308] width 96 height 12
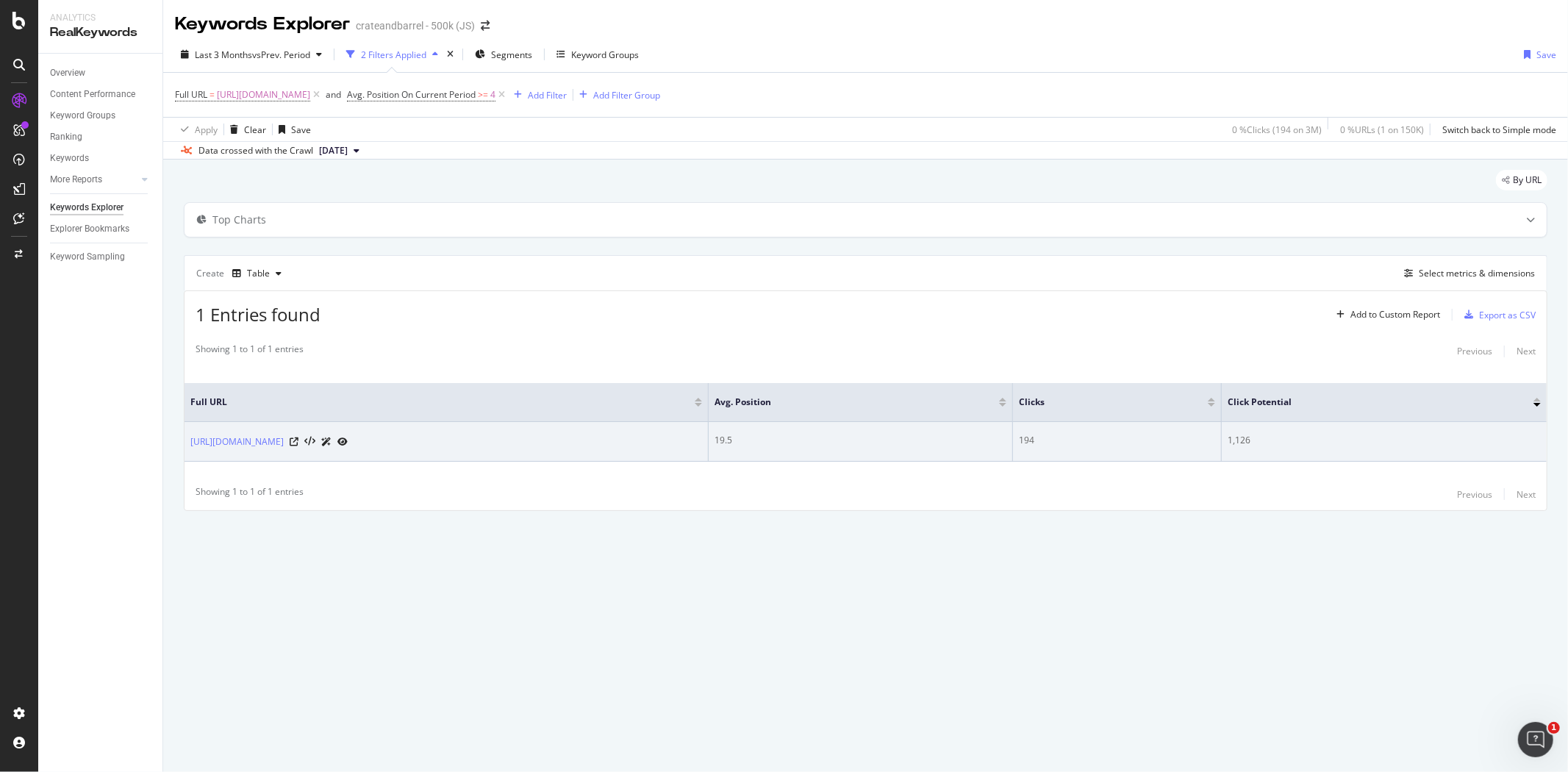
click at [1341, 446] on div "1,126" at bounding box center [1384, 441] width 313 height 13
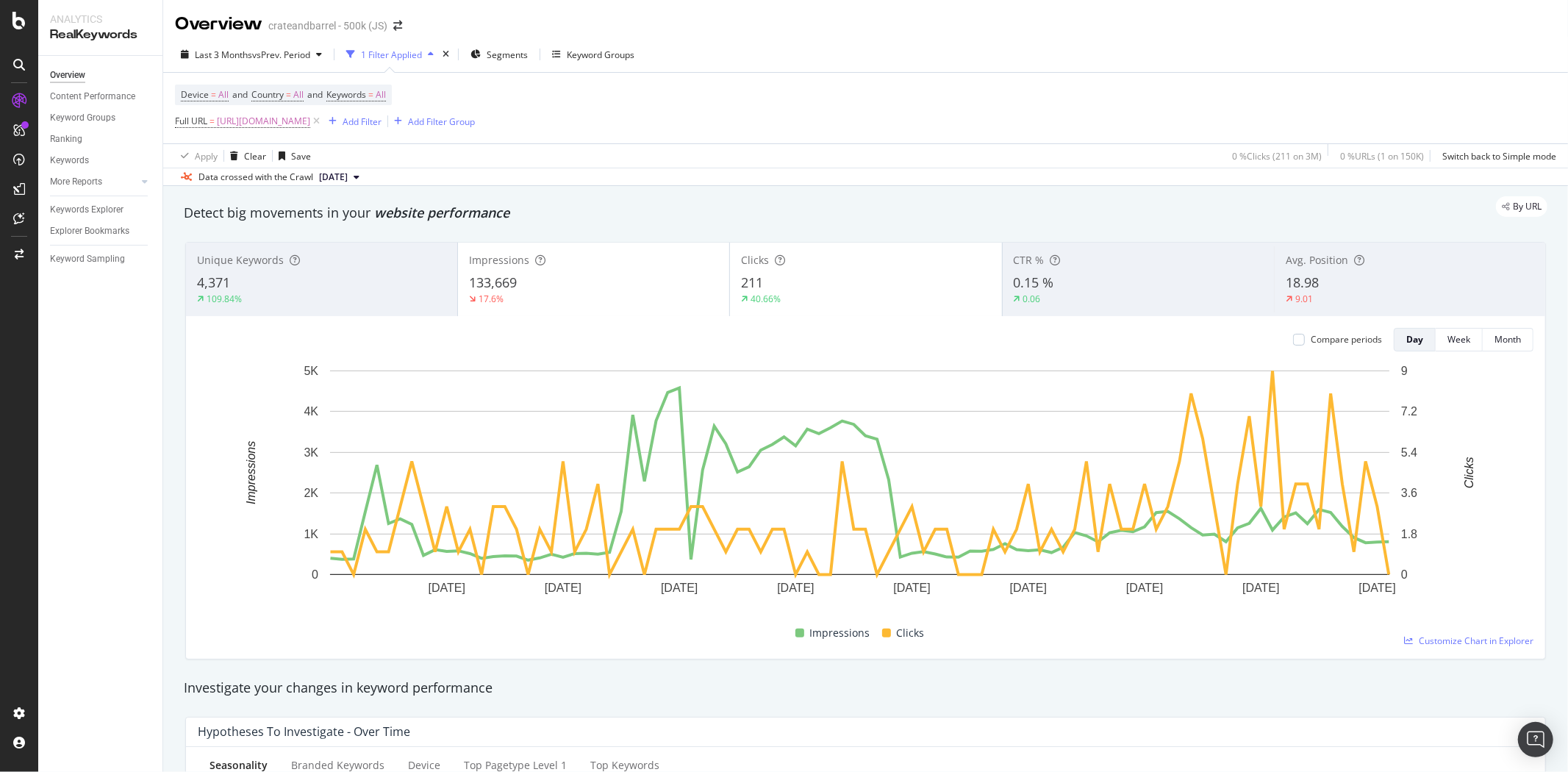
click at [310, 131] on span "[URL][DOMAIN_NAME]" at bounding box center [263, 121] width 94 height 21
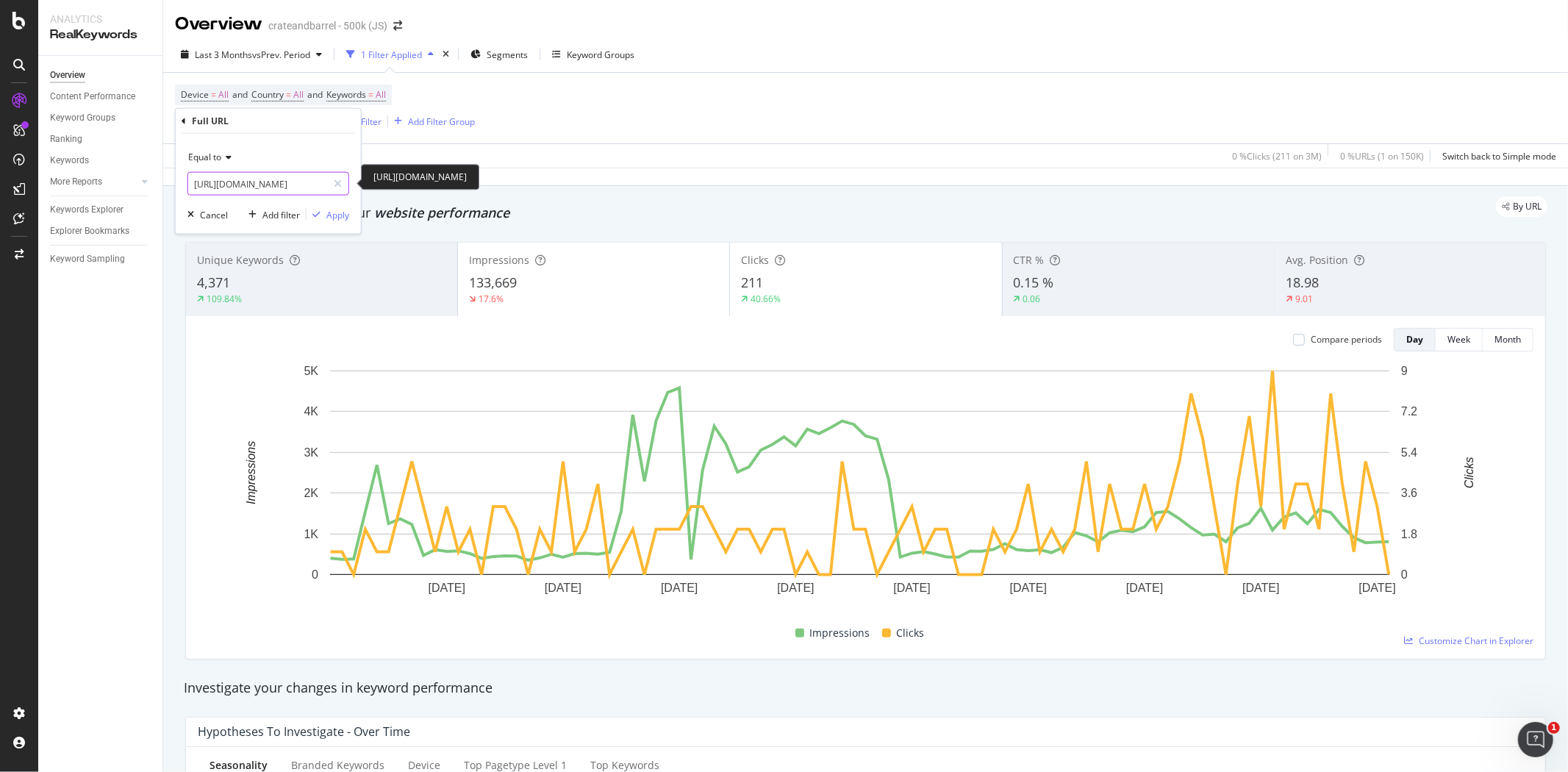
click at [312, 185] on input "[URL][DOMAIN_NAME]" at bounding box center [257, 184] width 139 height 24
paste input "[URL][DOMAIN_NAME]"
click at [304, 178] on input "https://www.crateandbarrel.com/decorating-and-accessories/all-wall-art-and-deco…" at bounding box center [257, 184] width 139 height 24
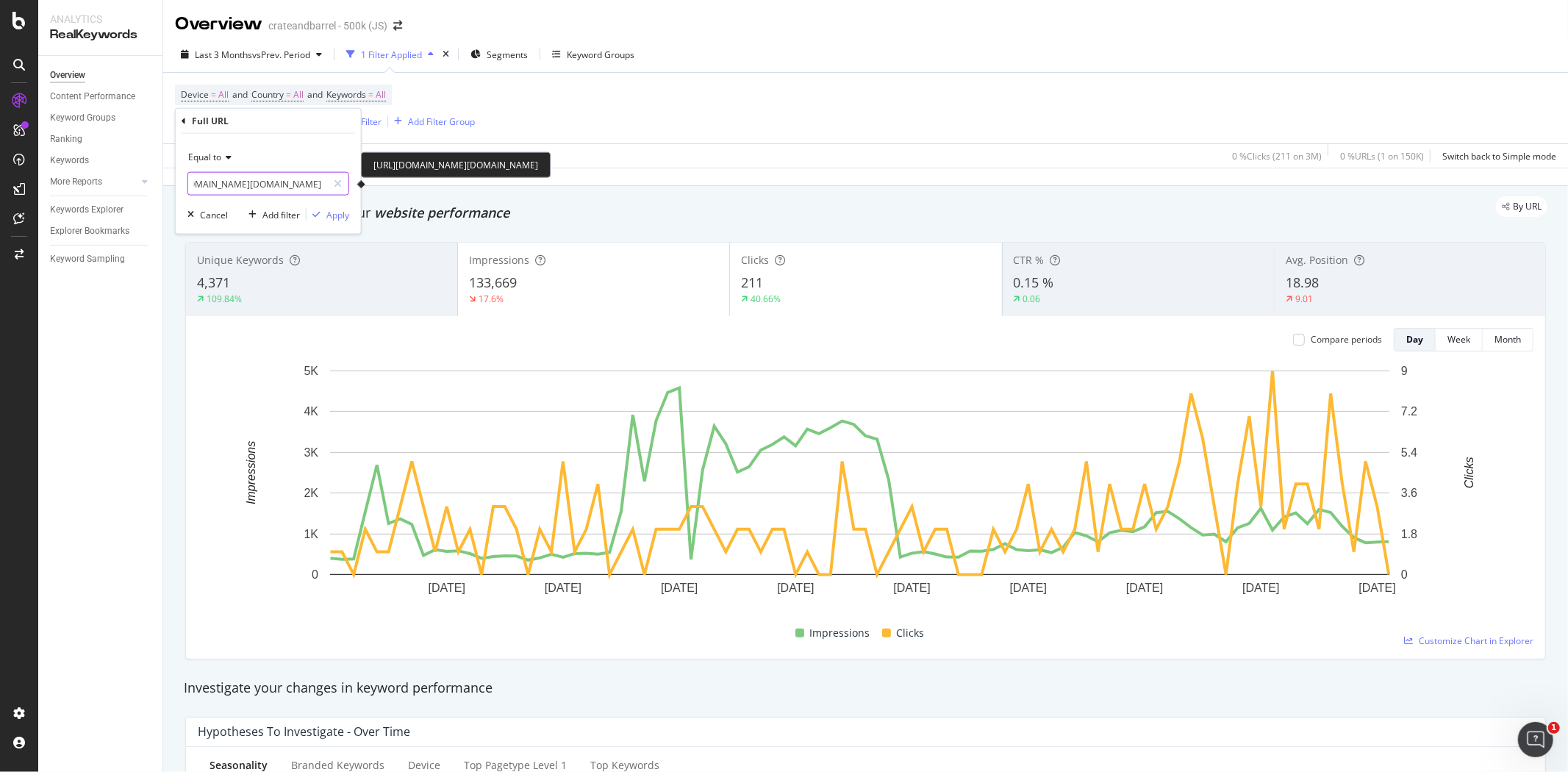
click at [304, 178] on input "https://www.crateandbarrel.com/decorating-and-accessories/all-wall-art-and-deco…" at bounding box center [257, 184] width 139 height 24
paste input "text"
type input "[URL][DOMAIN_NAME]"
click at [336, 211] on div "Apply" at bounding box center [338, 214] width 23 height 12
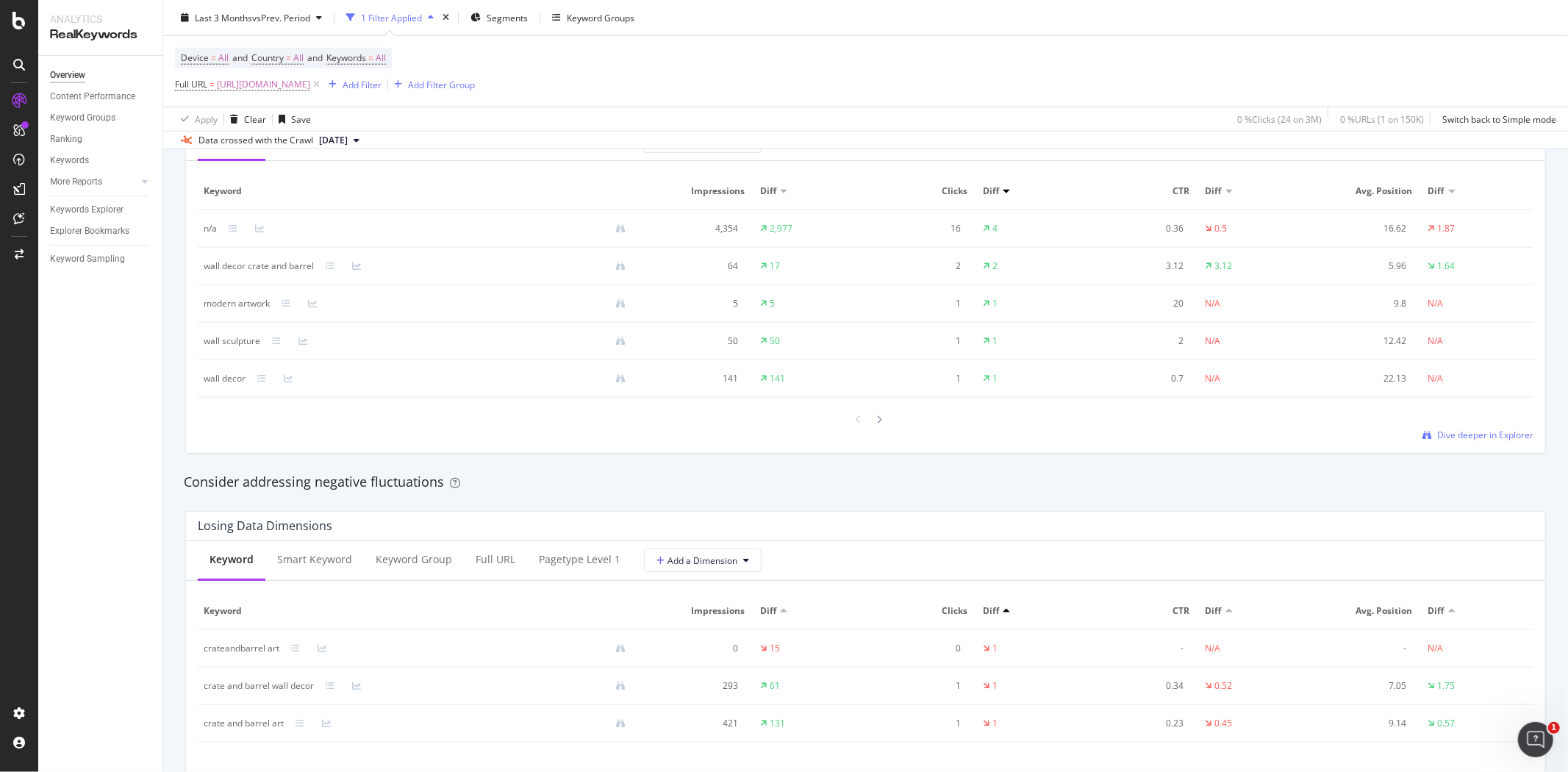
scroll to position [980, 0]
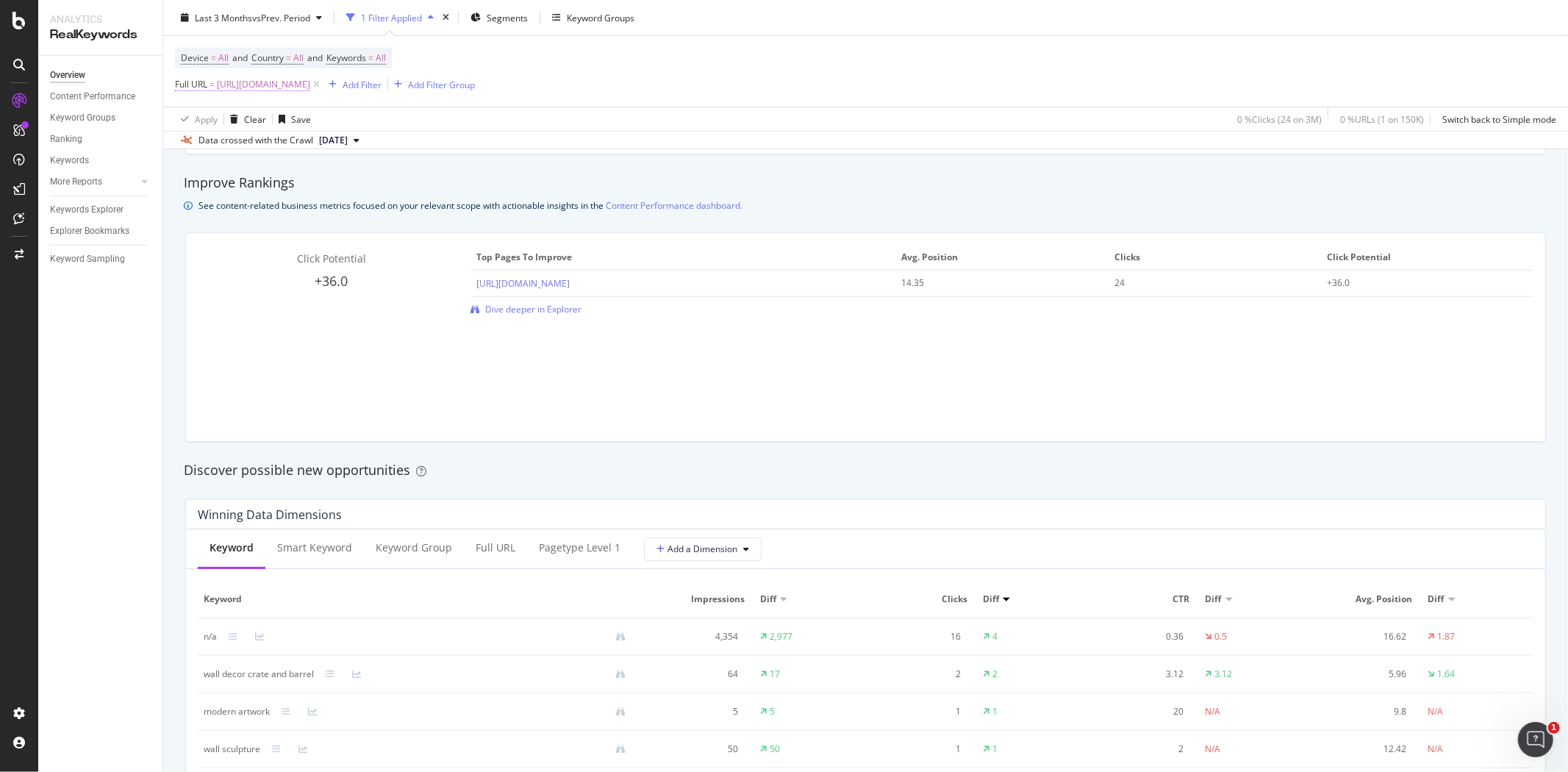
click at [310, 89] on span "[URL][DOMAIN_NAME]" at bounding box center [263, 84] width 94 height 21
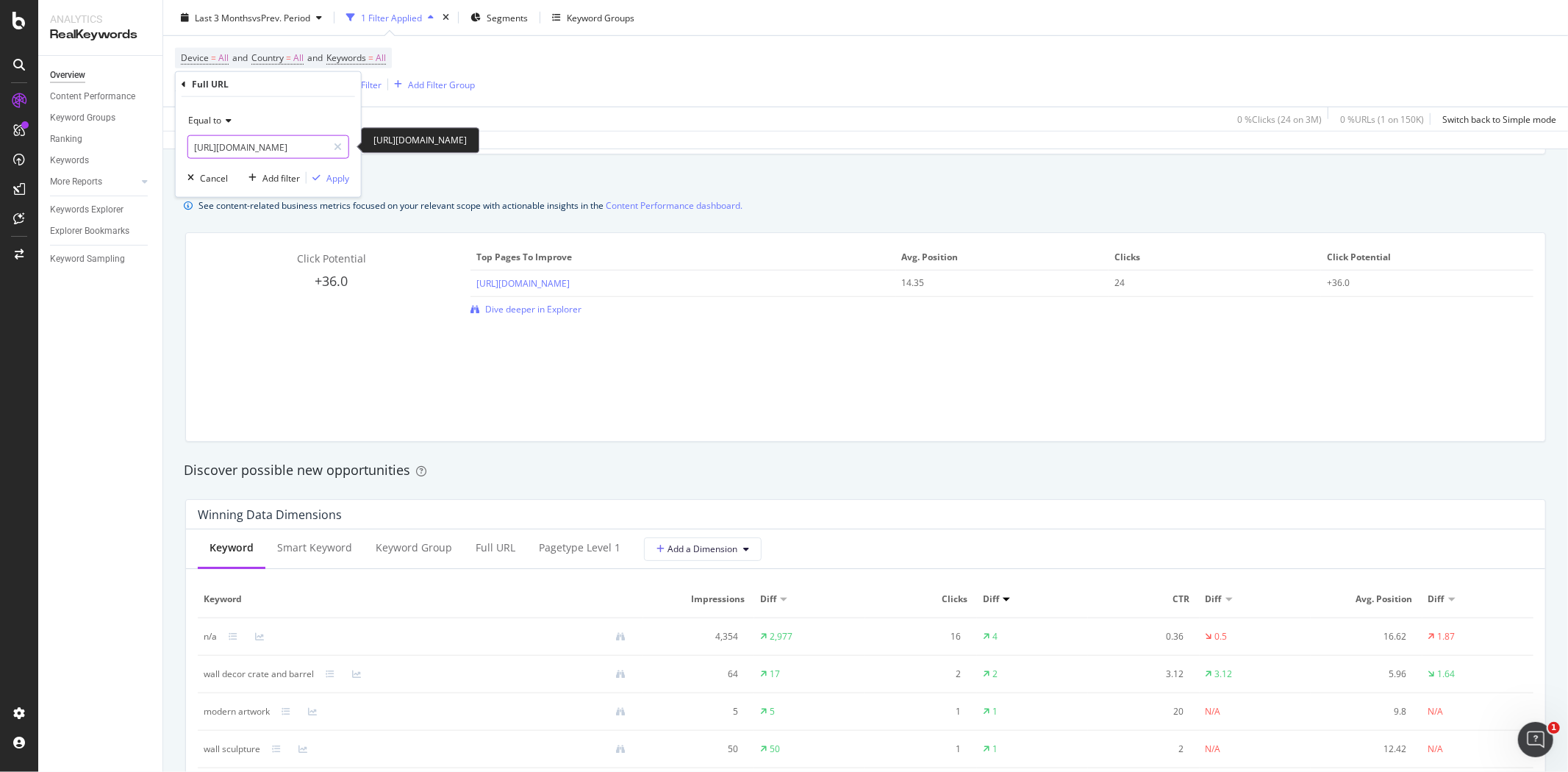
click at [298, 145] on input "[URL][DOMAIN_NAME]" at bounding box center [257, 147] width 139 height 24
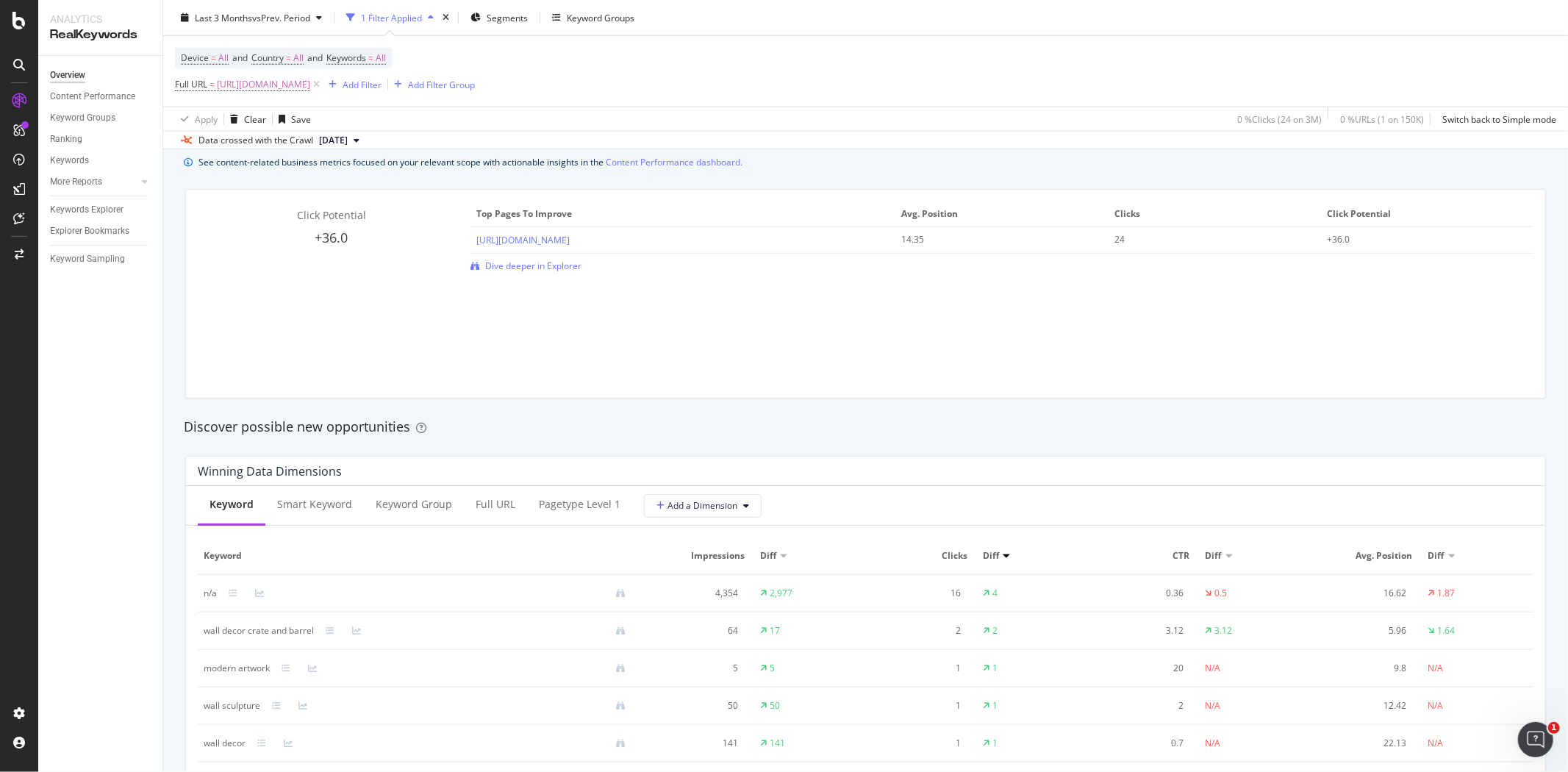
scroll to position [1062, 0]
